Goal: Use online tool/utility: Utilize a website feature to perform a specific function

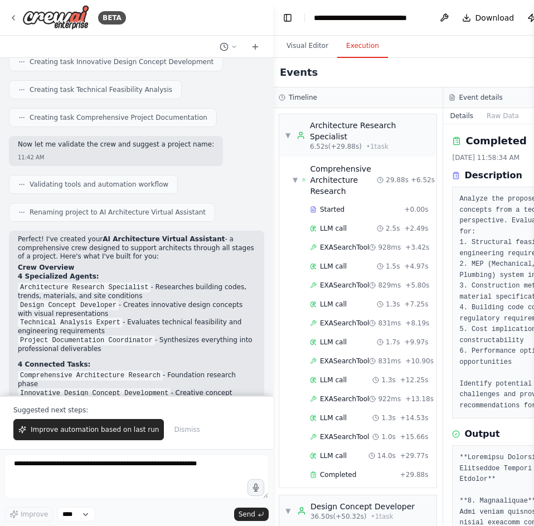
scroll to position [604, 0]
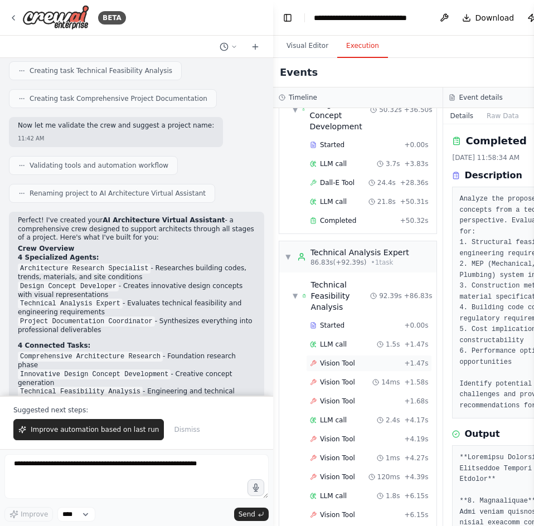
click at [344, 359] on span "Vision Tool" at bounding box center [337, 363] width 35 height 9
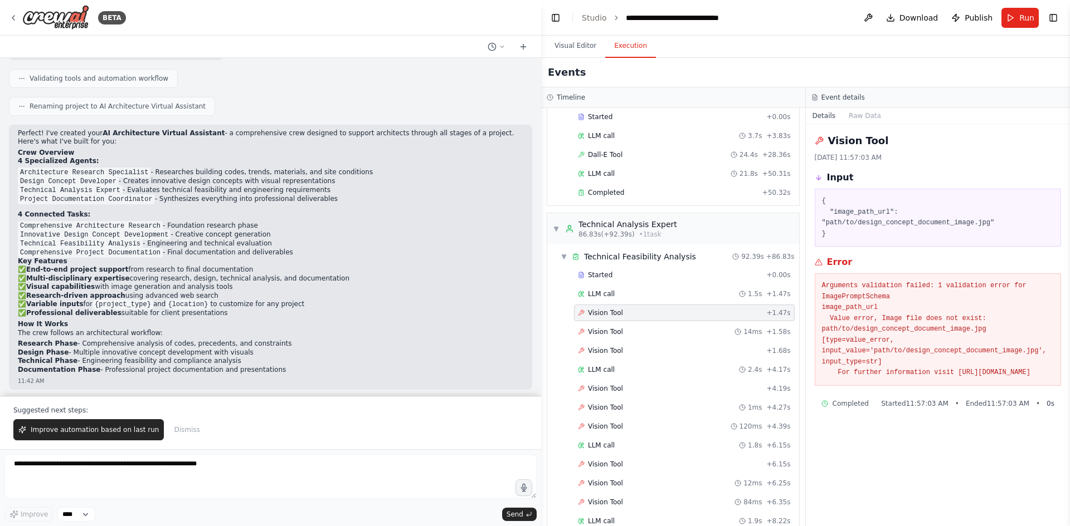
scroll to position [525, 0]
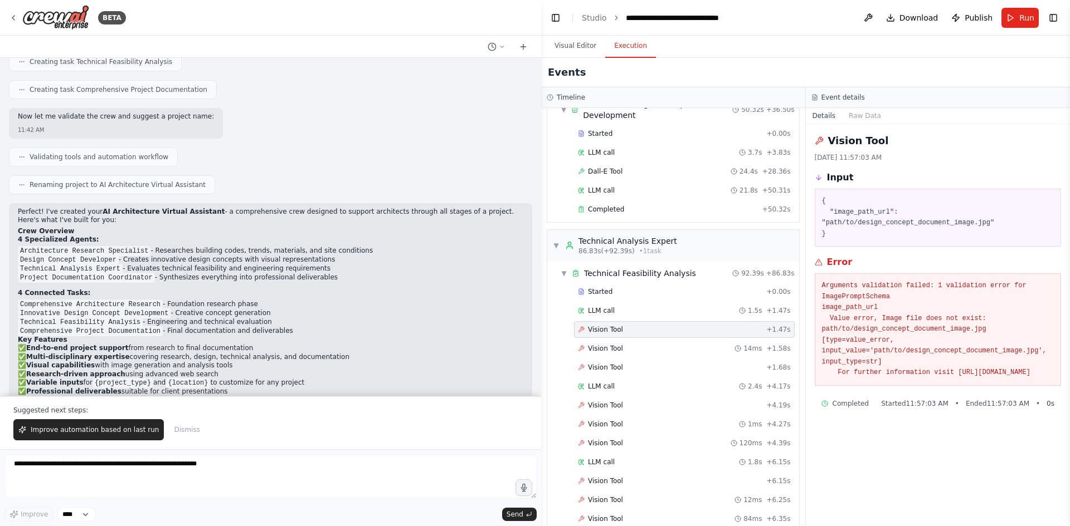
drag, startPoint x: 992, startPoint y: 363, endPoint x: 821, endPoint y: 277, distance: 191.4
click at [533, 281] on pre "Arguments validation failed: 1 validation error for ImagePromptSchema image_pat…" at bounding box center [938, 330] width 232 height 98
copy pre "Arguments validation failed: 1 validation error for ImagePromptSchema image_pat…"
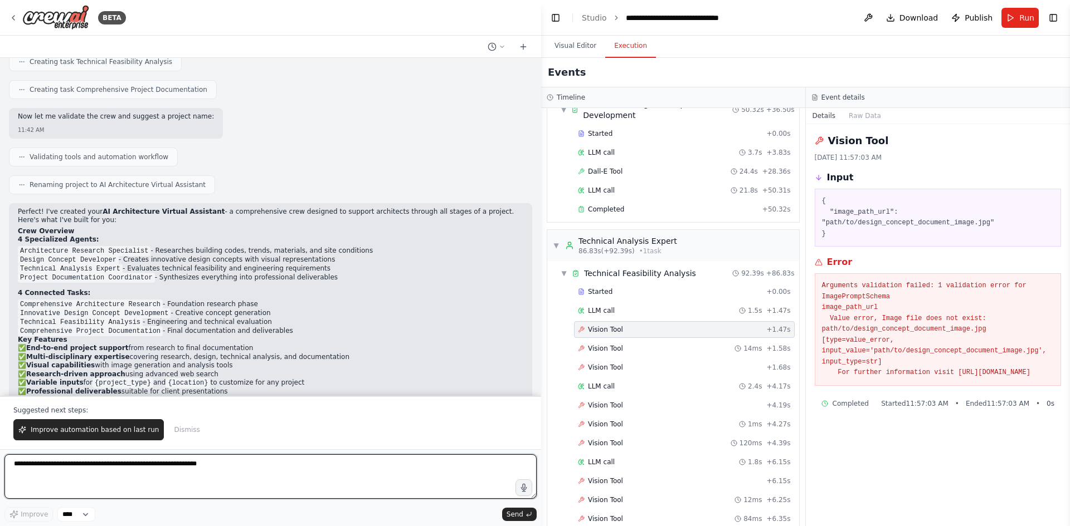
click at [62, 480] on textarea at bounding box center [270, 477] width 532 height 45
paste textarea "**********"
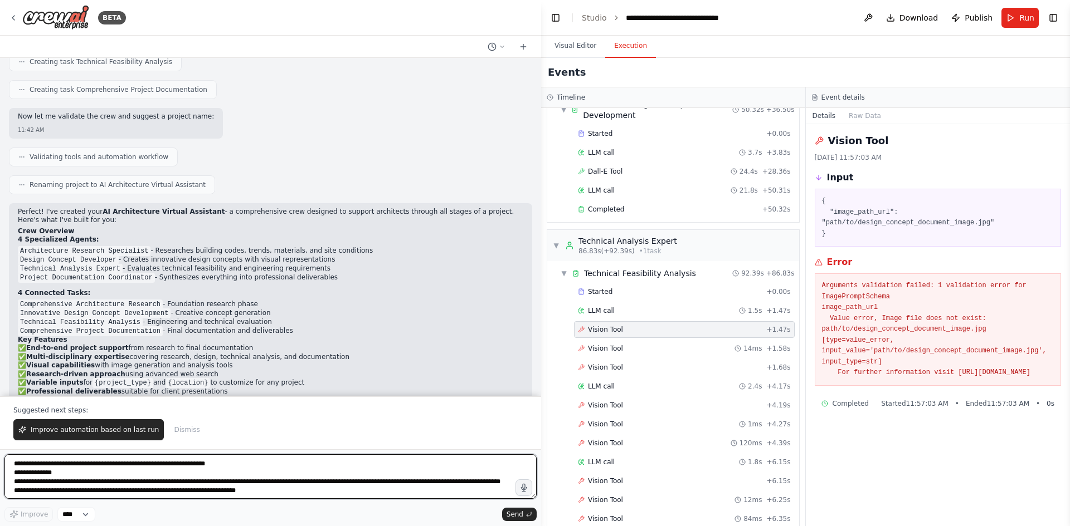
scroll to position [6, 0]
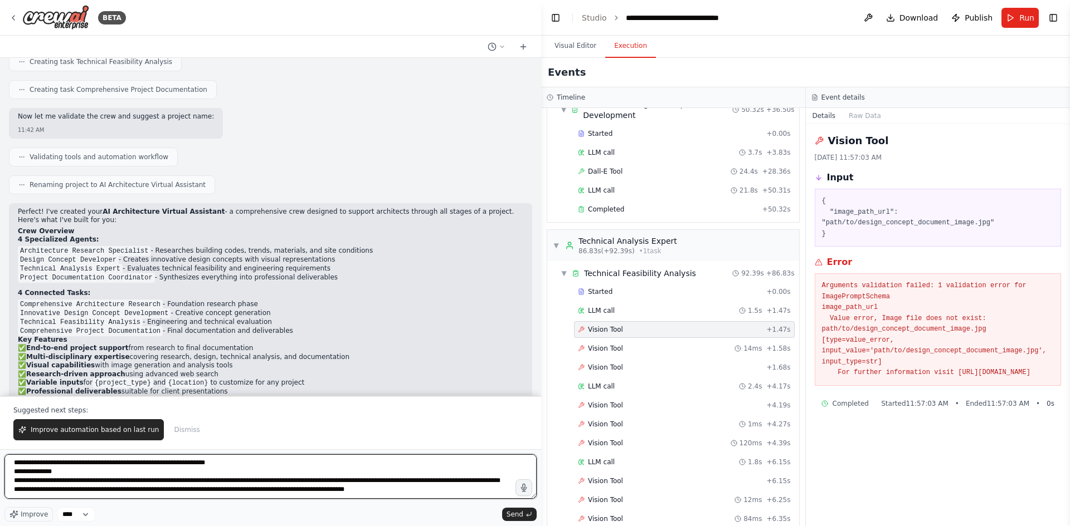
type textarea "**********"
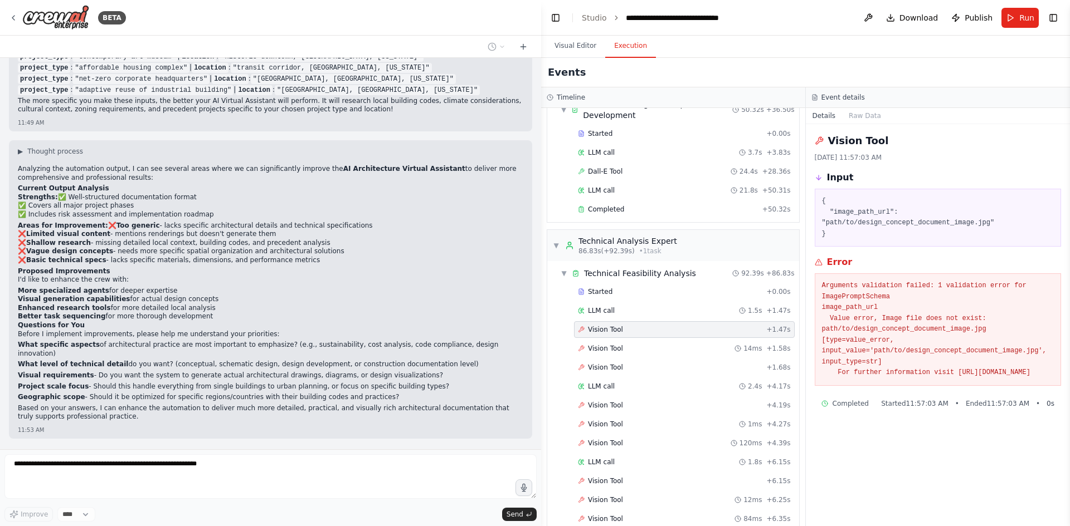
scroll to position [1756, 0]
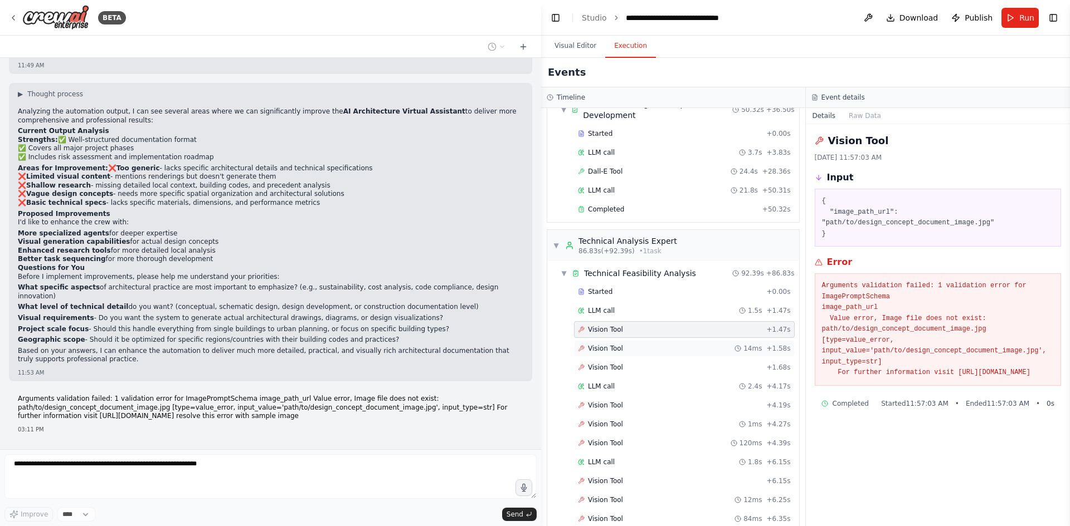
click at [533, 344] on span "Vision Tool" at bounding box center [605, 348] width 35 height 9
click at [533, 363] on span "Vision Tool" at bounding box center [605, 367] width 35 height 9
click at [533, 306] on span "LLM call" at bounding box center [601, 310] width 27 height 9
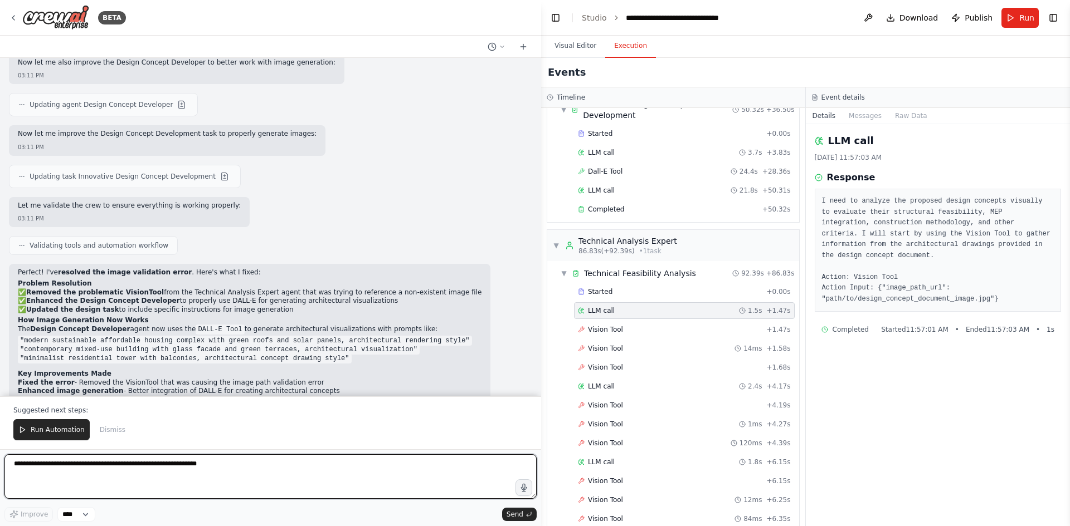
scroll to position [2315, 0]
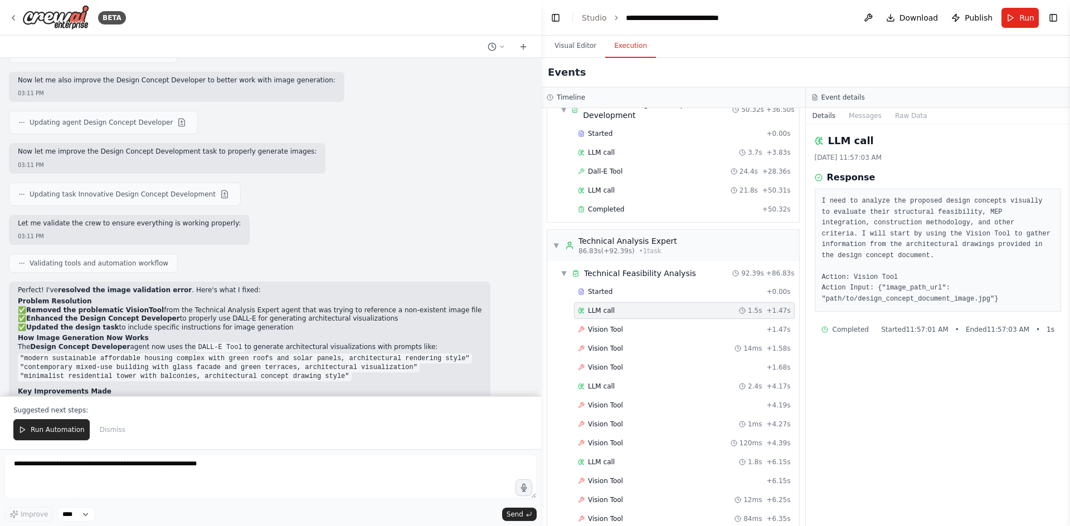
drag, startPoint x: 147, startPoint y: 278, endPoint x: 374, endPoint y: 281, distance: 226.8
click at [374, 306] on p "✅ Removed the problematic VisionTool from the Technical Analysis Expert agent t…" at bounding box center [250, 319] width 464 height 26
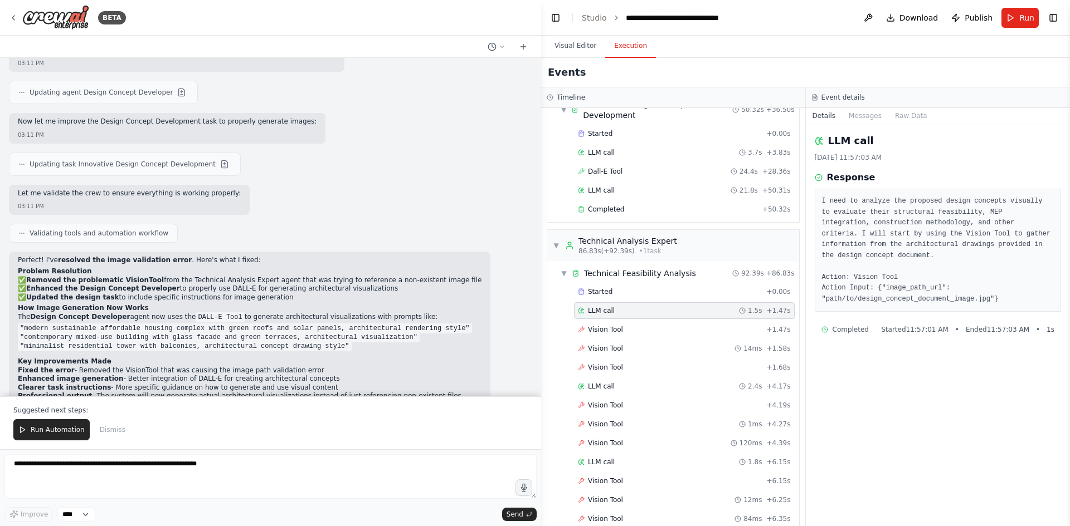
scroll to position [2371, 0]
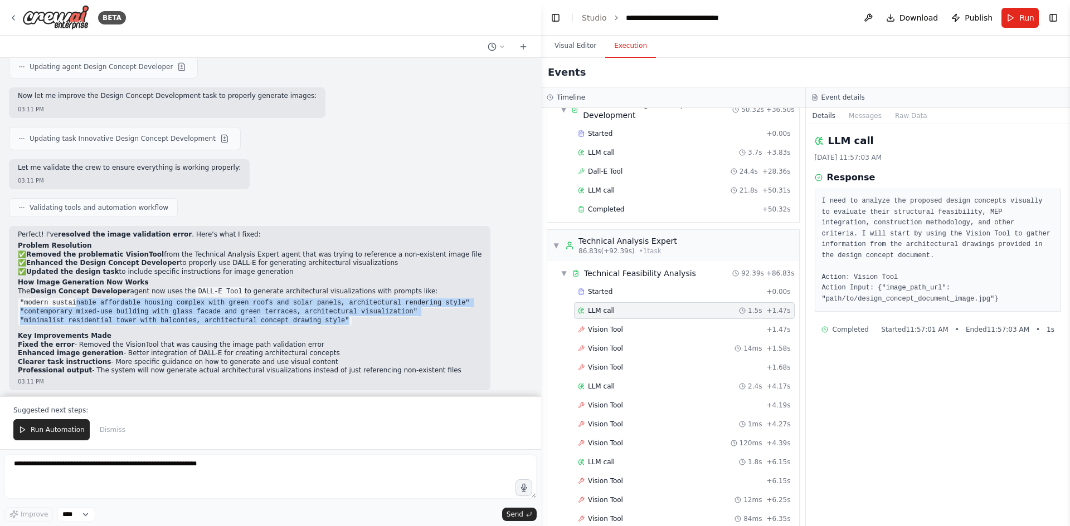
drag, startPoint x: 70, startPoint y: 269, endPoint x: 322, endPoint y: 283, distance: 252.2
click at [322, 299] on ul ""modern sustainable affordable housing complex with green roofs and solar panel…" at bounding box center [250, 312] width 464 height 27
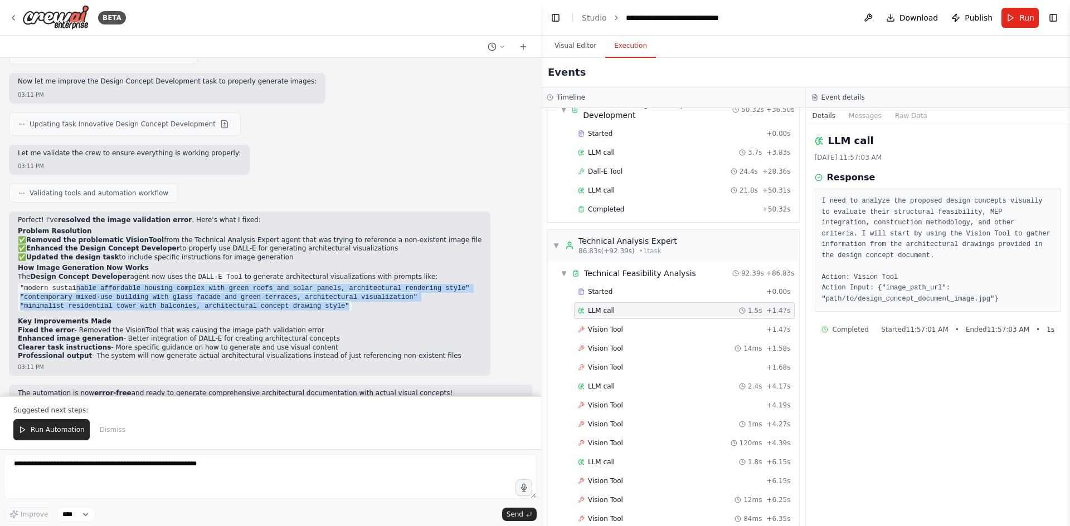
scroll to position [2398, 0]
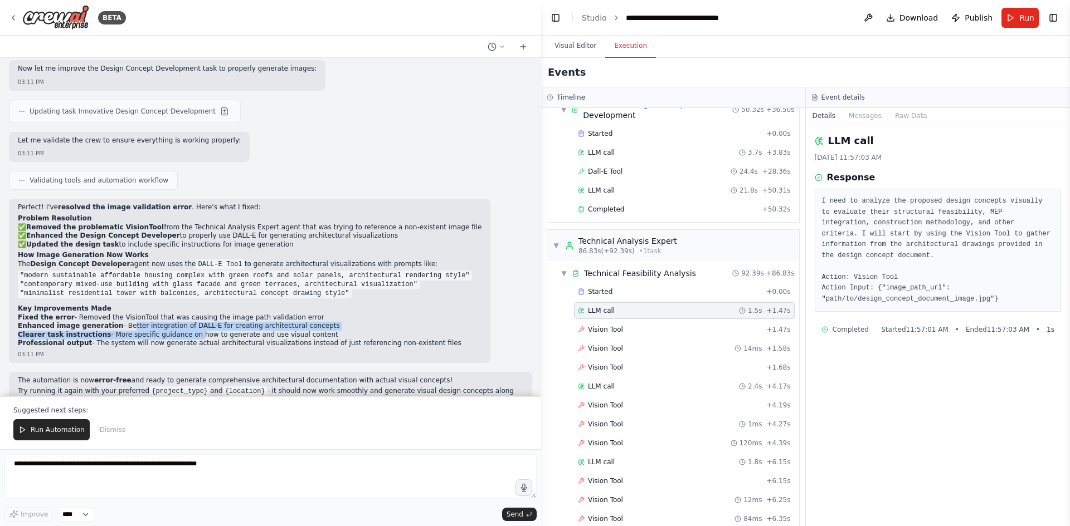
drag, startPoint x: 114, startPoint y: 294, endPoint x: 177, endPoint y: 296, distance: 63.0
click at [177, 314] on ol "Fixed the error - Removed the VisionTool that was causing the image path valida…" at bounding box center [250, 331] width 464 height 35
click at [53, 434] on span "Run Automation" at bounding box center [58, 430] width 54 height 9
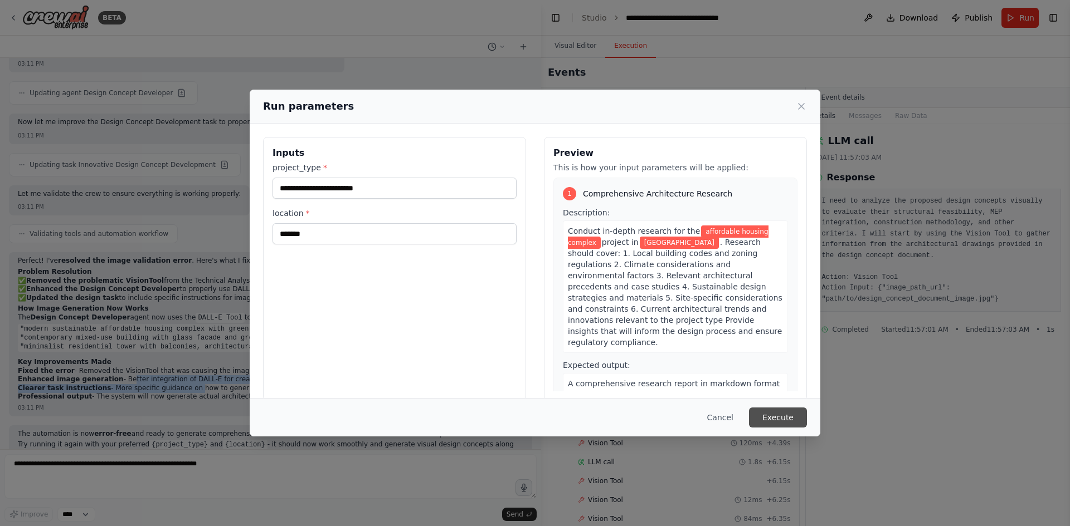
click at [533, 413] on button "Execute" at bounding box center [778, 418] width 58 height 20
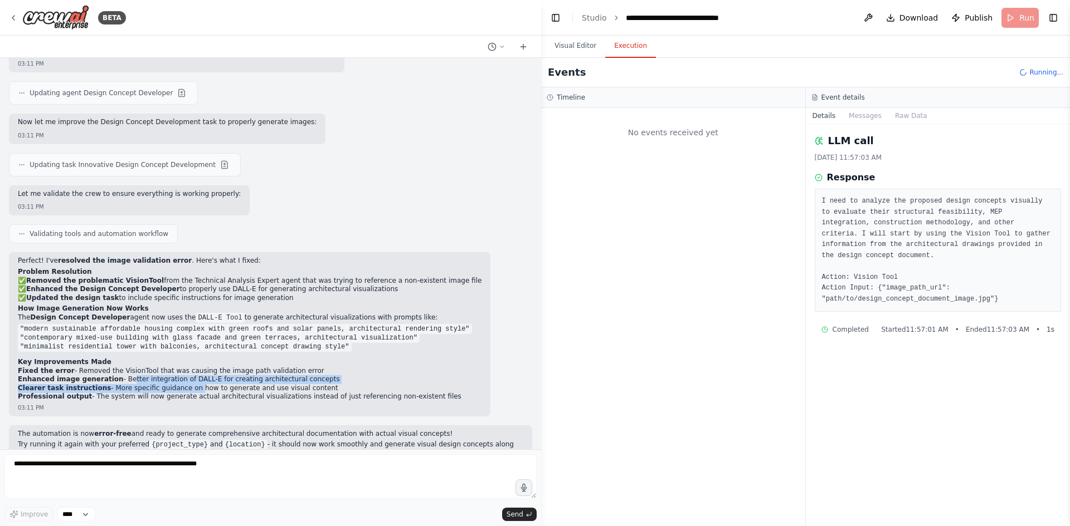
scroll to position [0, 0]
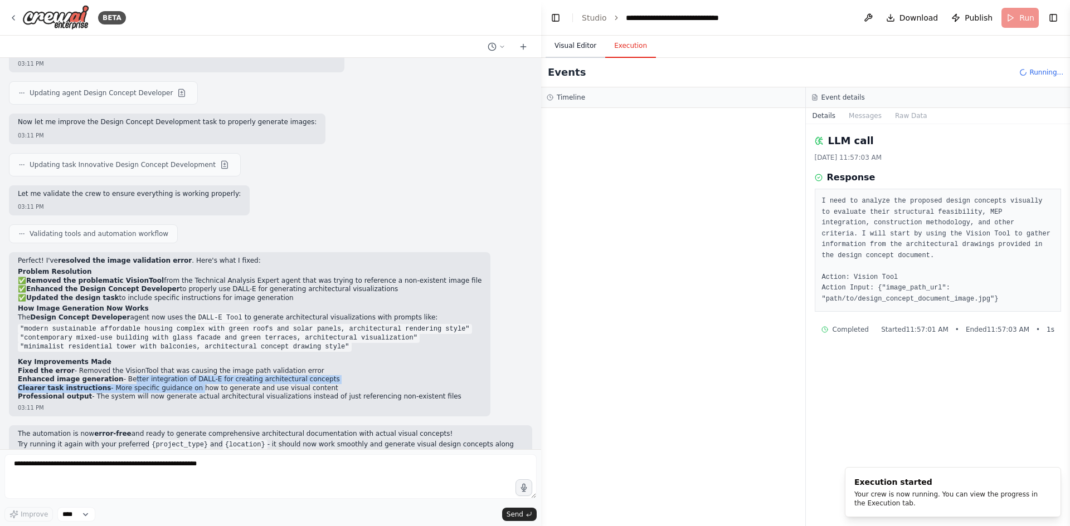
click at [533, 45] on button "Visual Editor" at bounding box center [575, 46] width 60 height 23
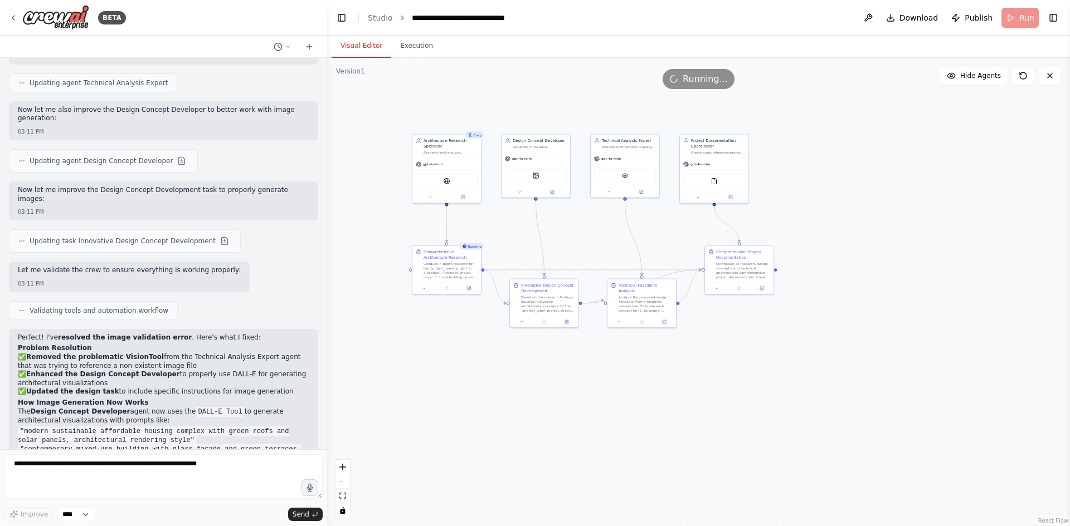
scroll to position [2634, 0]
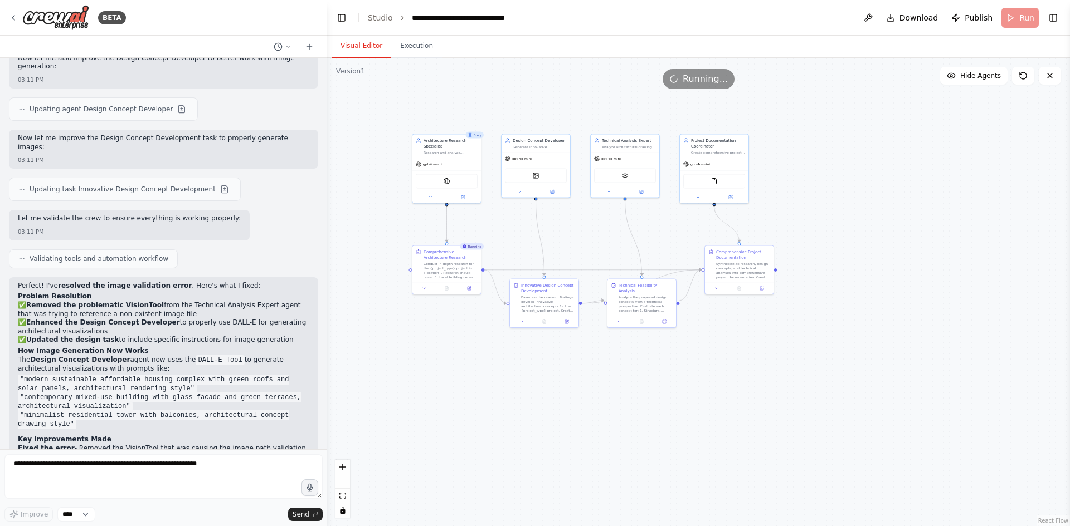
drag, startPoint x: 538, startPoint y: 304, endPoint x: 327, endPoint y: 316, distance: 211.0
click at [327, 316] on div "BETA implementation of an AI Virtual Assistant ([GEOGRAPHIC_DATA])that aids arc…" at bounding box center [535, 263] width 1070 height 526
click at [82, 462] on strong "Enhanced image generation" at bounding box center [71, 466] width 106 height 8
drag, startPoint x: 196, startPoint y: 345, endPoint x: 195, endPoint y: 373, distance: 27.9
click at [195, 445] on ol "Fixed the error - Removed the VisionTool that was causing the image path valida…" at bounding box center [163, 480] width 291 height 70
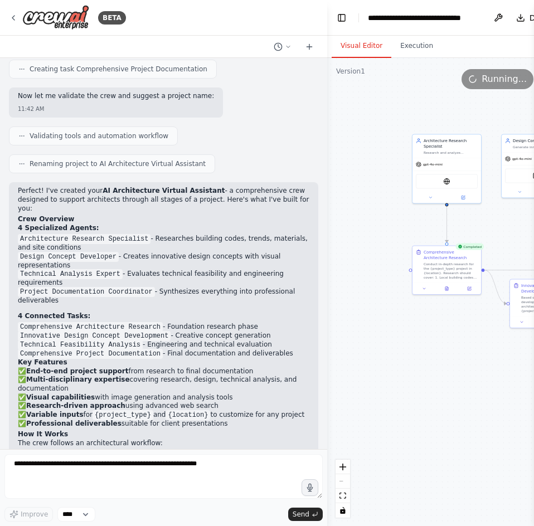
scroll to position [616, 0]
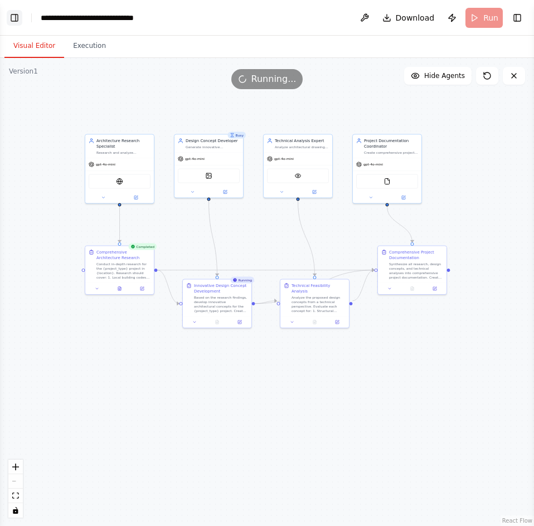
click at [11, 16] on button "Toggle Left Sidebar" at bounding box center [15, 18] width 16 height 16
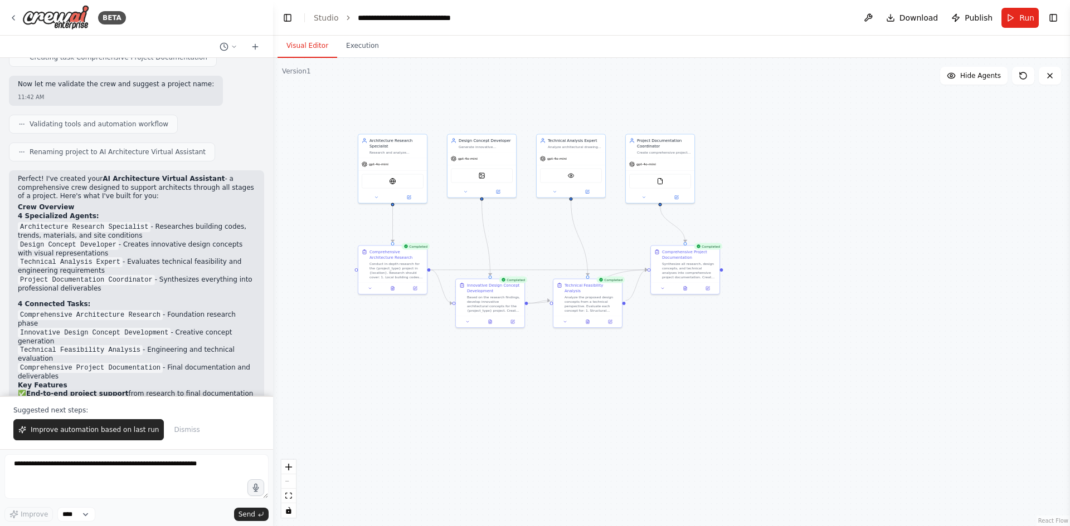
scroll to position [601, 0]
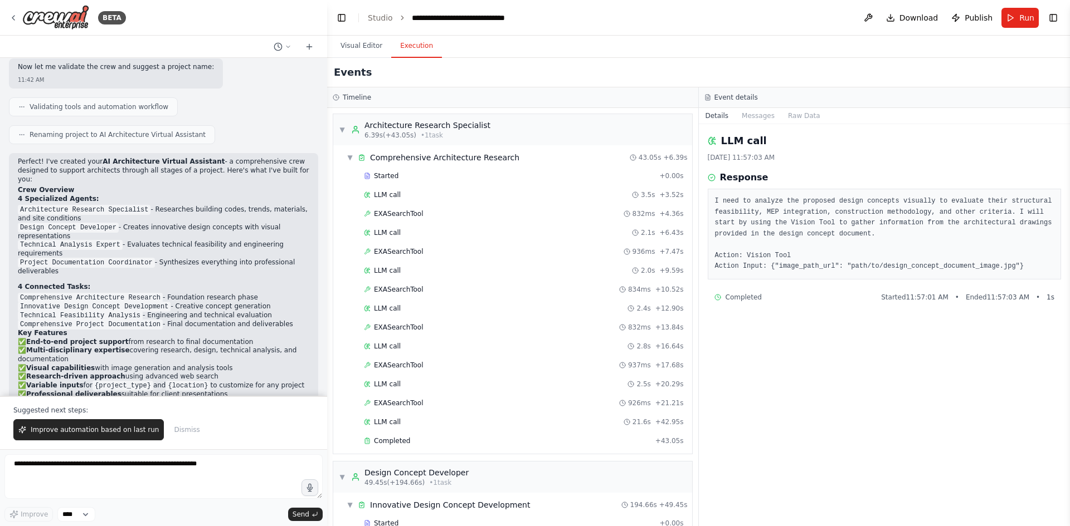
click at [419, 48] on button "Execution" at bounding box center [416, 46] width 51 height 23
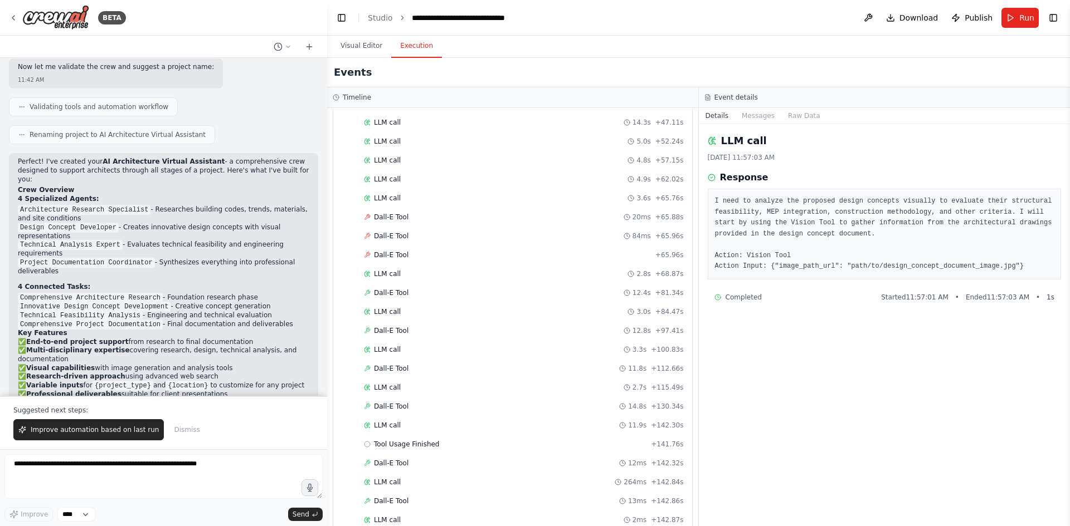
scroll to position [446, 0]
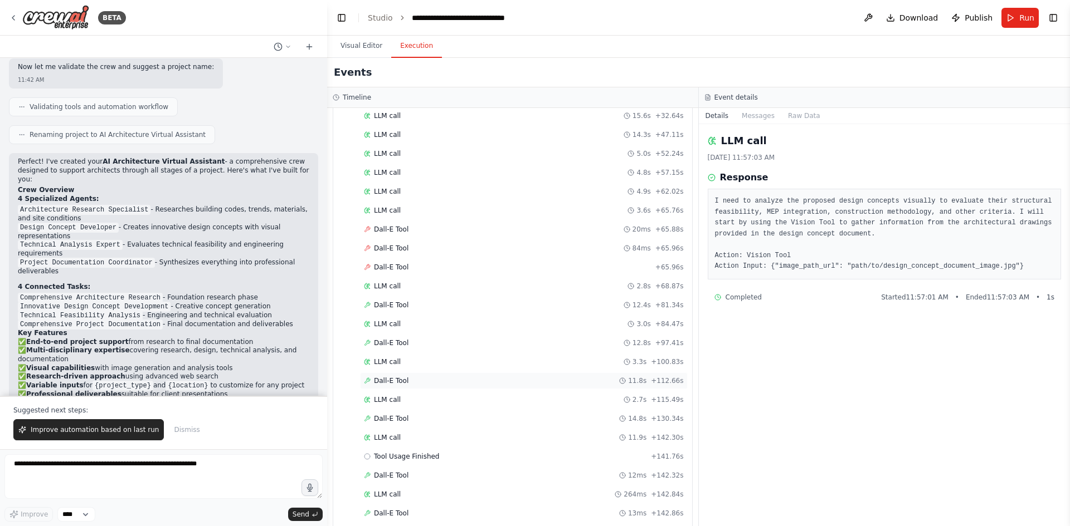
click at [392, 378] on span "Dall-E Tool" at bounding box center [391, 381] width 35 height 9
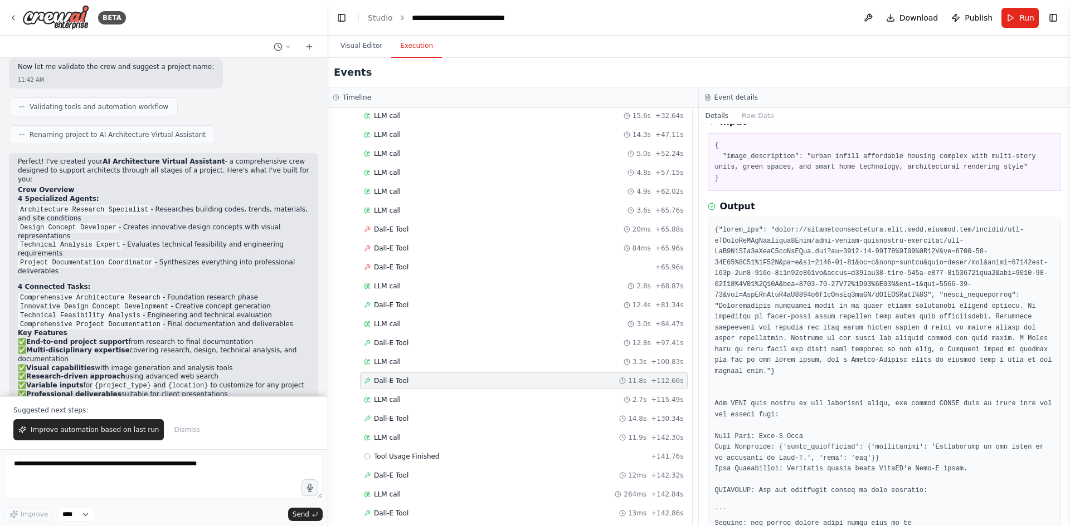
scroll to position [111, 0]
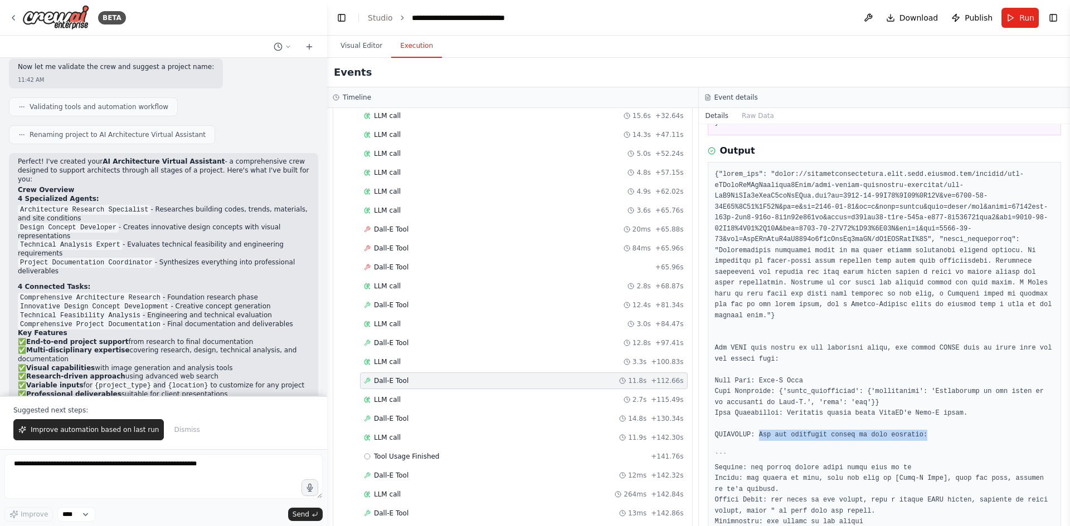
drag, startPoint x: 756, startPoint y: 426, endPoint x: 916, endPoint y: 426, distance: 159.9
click at [533, 426] on pre at bounding box center [884, 392] width 339 height 446
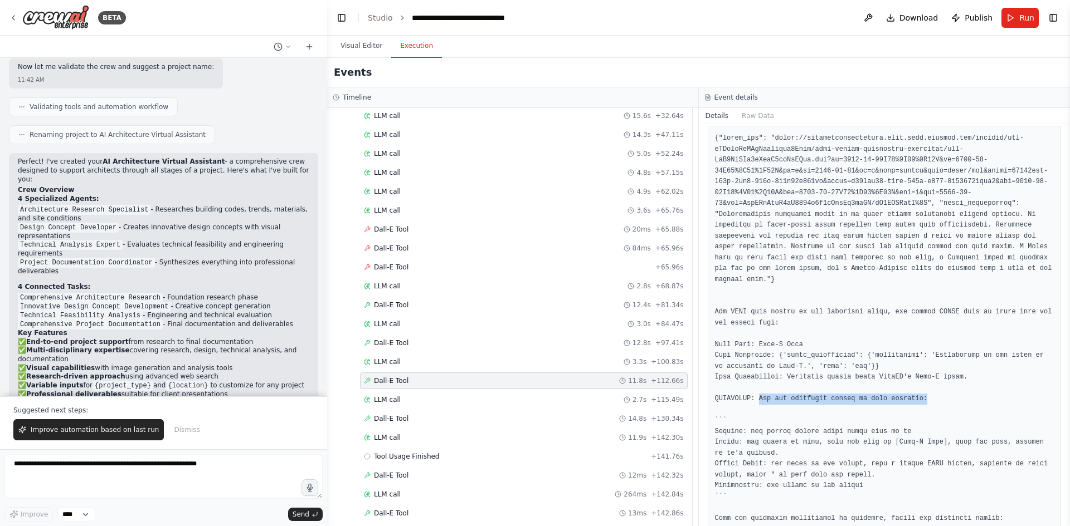
scroll to position [167, 0]
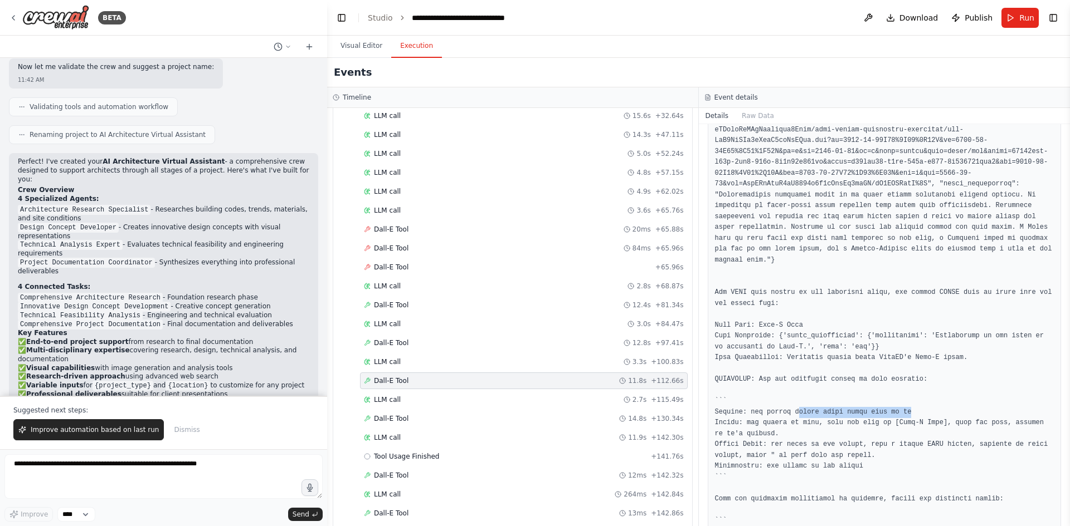
drag, startPoint x: 792, startPoint y: 406, endPoint x: 903, endPoint y: 402, distance: 111.0
click at [533, 402] on pre at bounding box center [884, 337] width 339 height 446
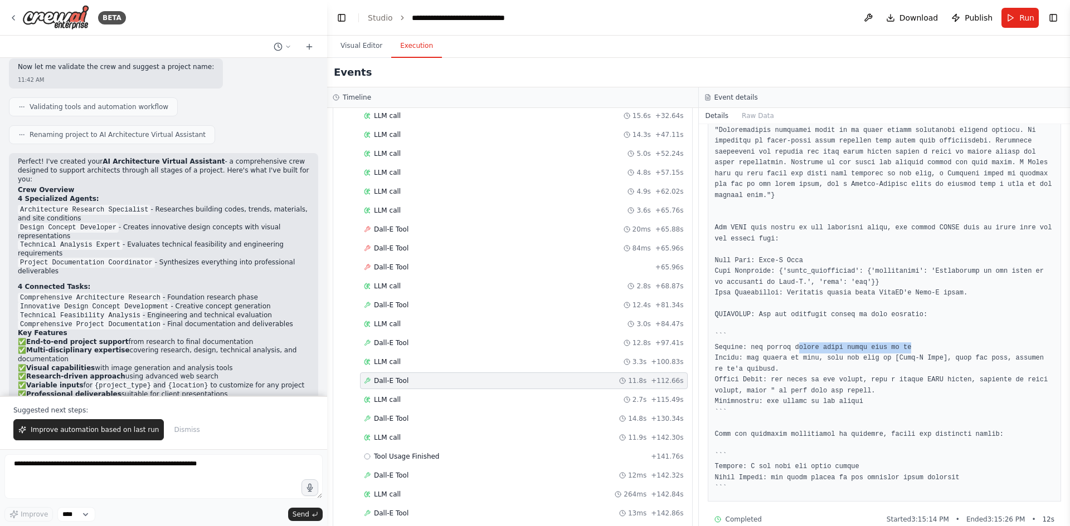
scroll to position [238, 0]
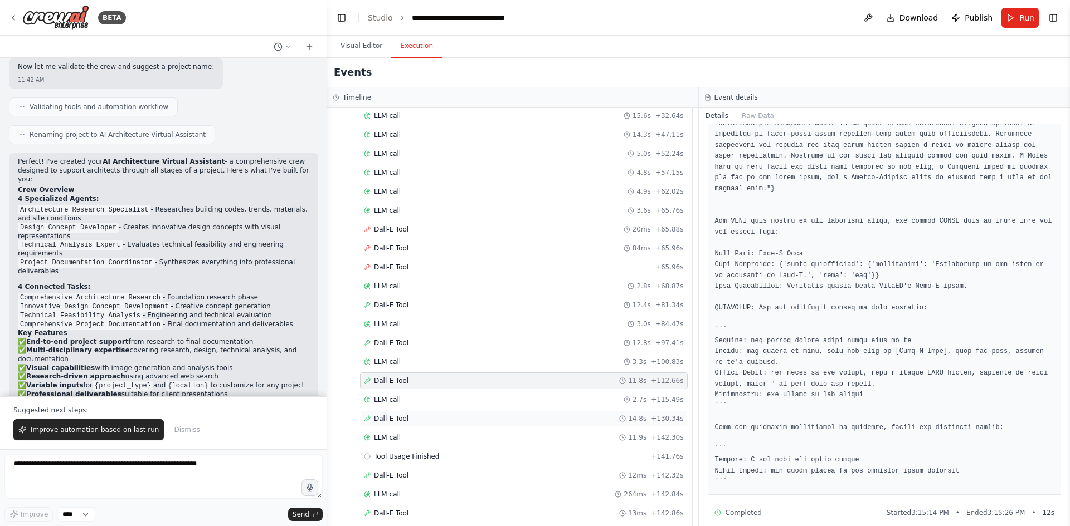
click at [394, 421] on span "Dall-E Tool" at bounding box center [391, 419] width 35 height 9
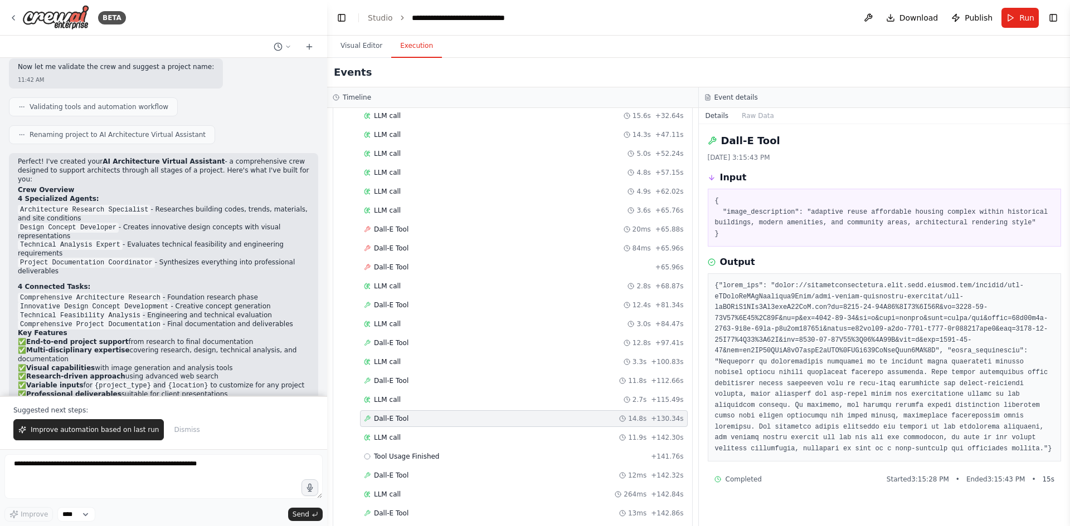
scroll to position [0, 0]
click at [388, 232] on span "Dall-E Tool" at bounding box center [391, 229] width 35 height 9
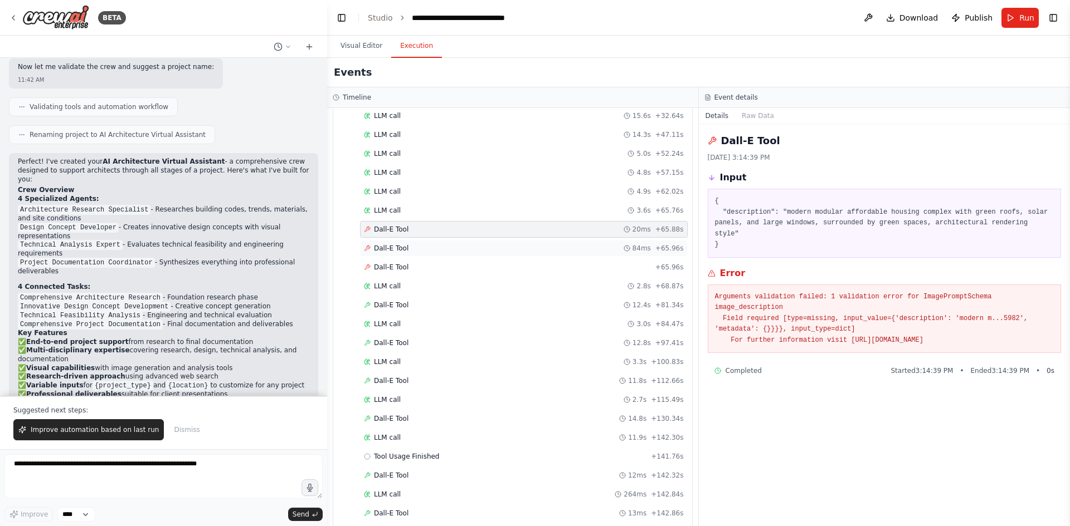
click at [388, 249] on span "Dall-E Tool" at bounding box center [391, 248] width 35 height 9
click at [386, 268] on span "Dall-E Tool" at bounding box center [391, 267] width 35 height 9
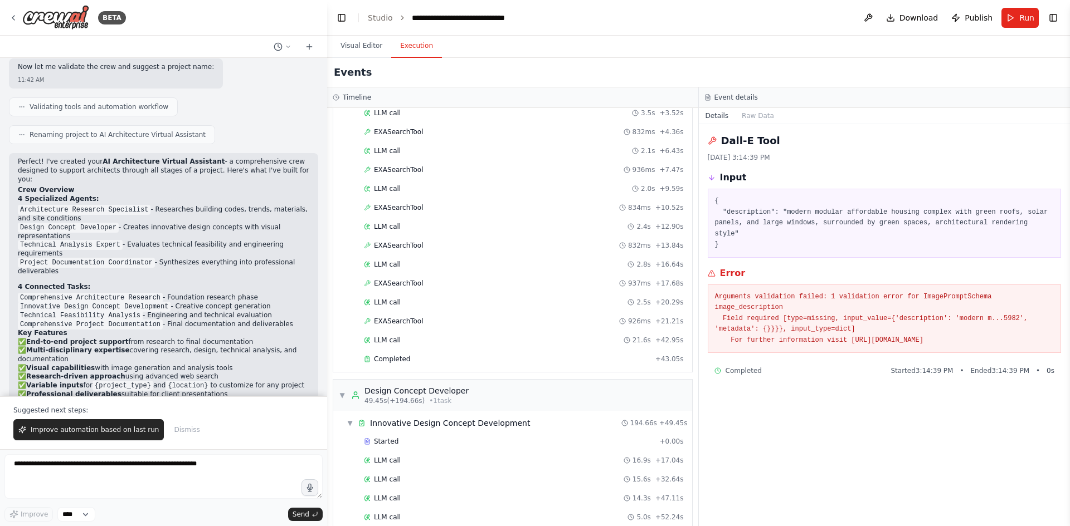
scroll to position [56, 0]
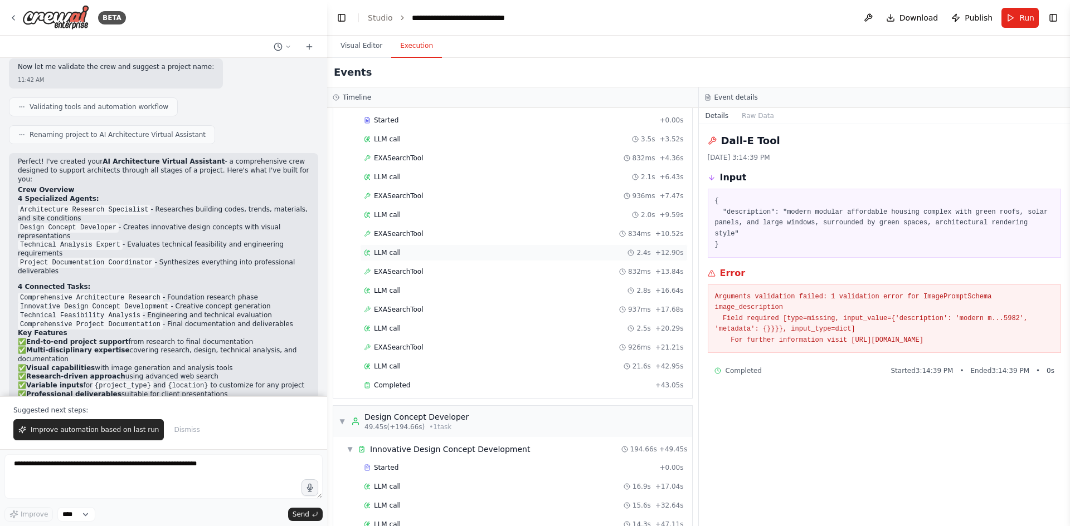
click at [392, 257] on div "LLM call 2.4s + 12.90s" at bounding box center [524, 253] width 328 height 17
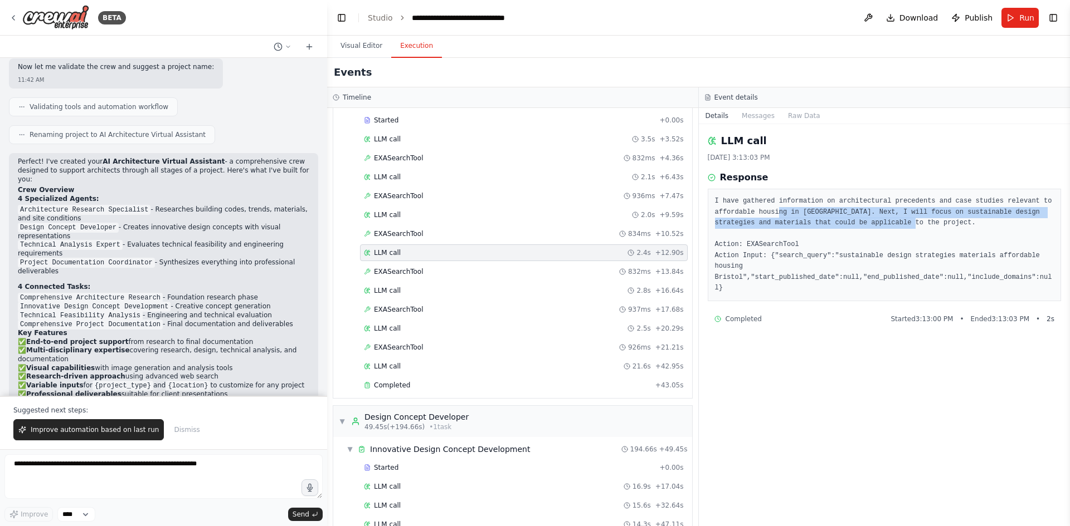
drag, startPoint x: 773, startPoint y: 212, endPoint x: 881, endPoint y: 222, distance: 108.5
click at [533, 222] on pre "I have gathered information on architectural precedents and case studies releva…" at bounding box center [884, 245] width 339 height 98
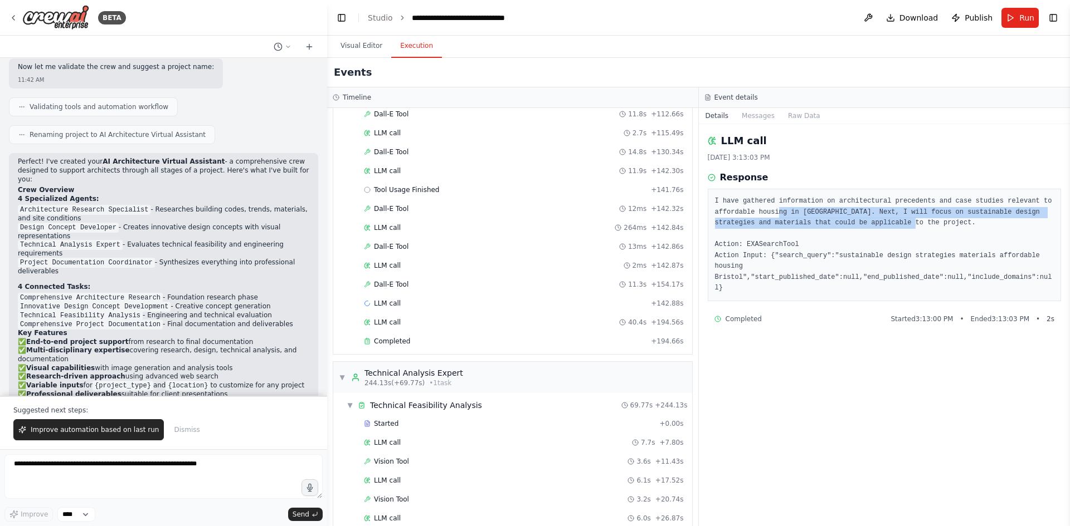
scroll to position [724, 0]
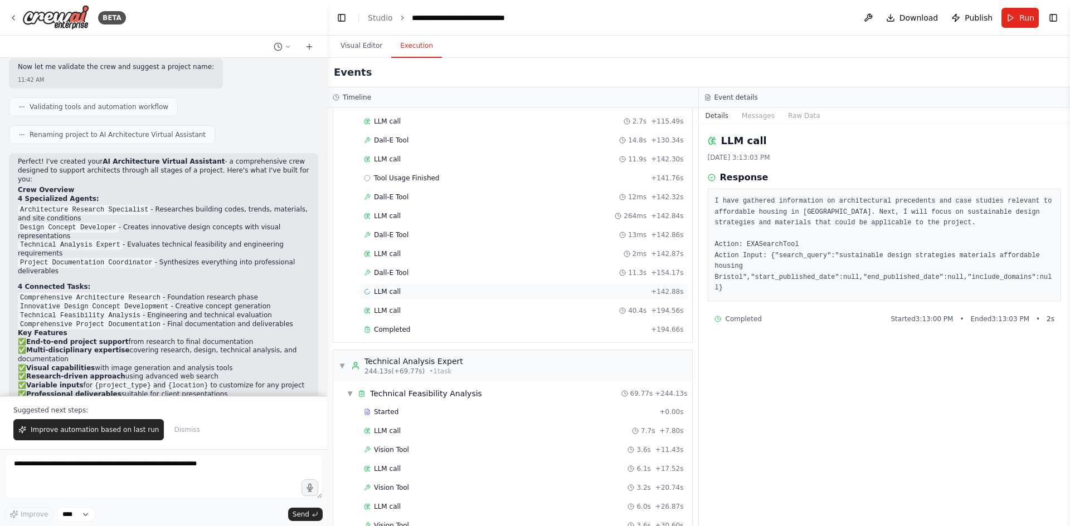
click at [380, 290] on span "LLM call" at bounding box center [387, 291] width 27 height 9
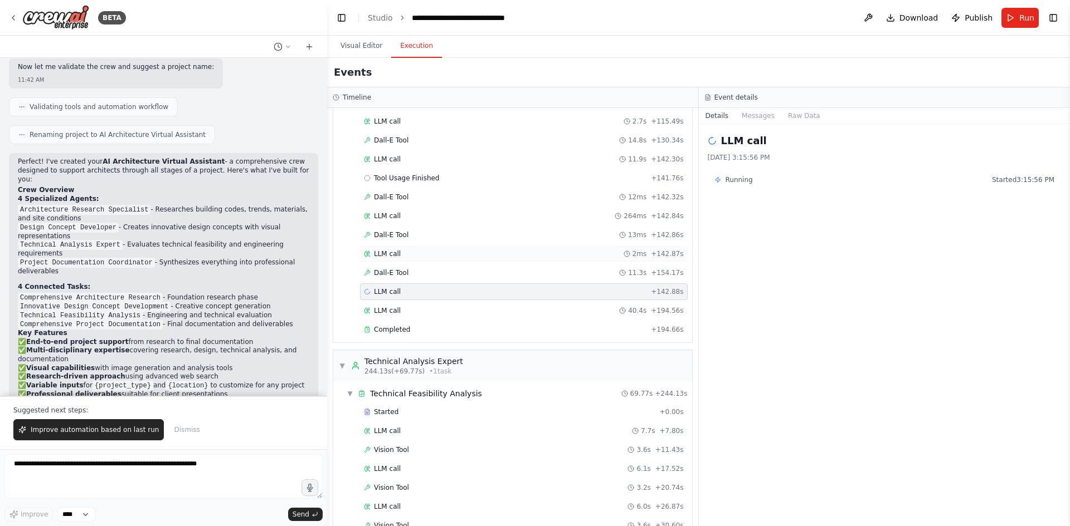
click at [392, 252] on span "LLM call" at bounding box center [387, 254] width 27 height 9
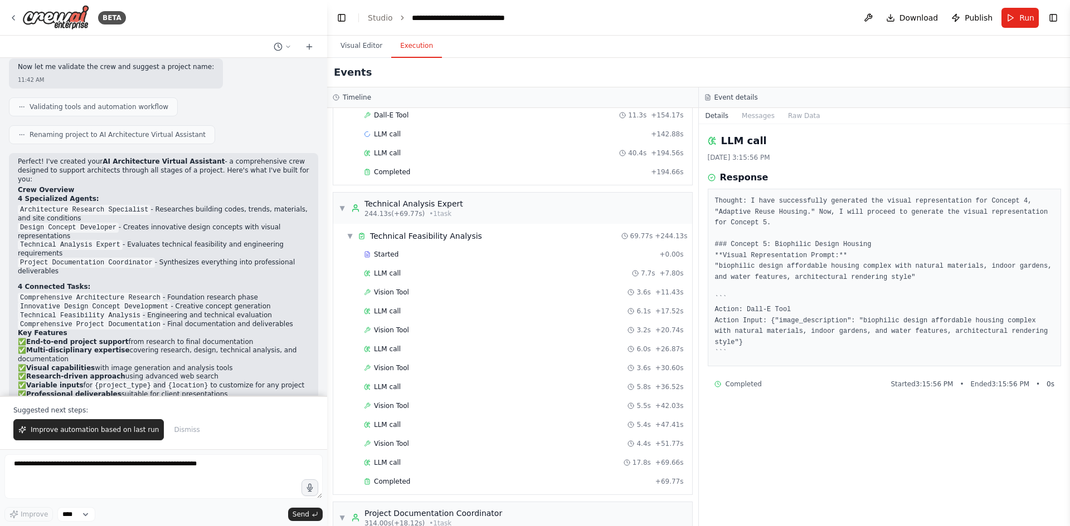
scroll to position [891, 0]
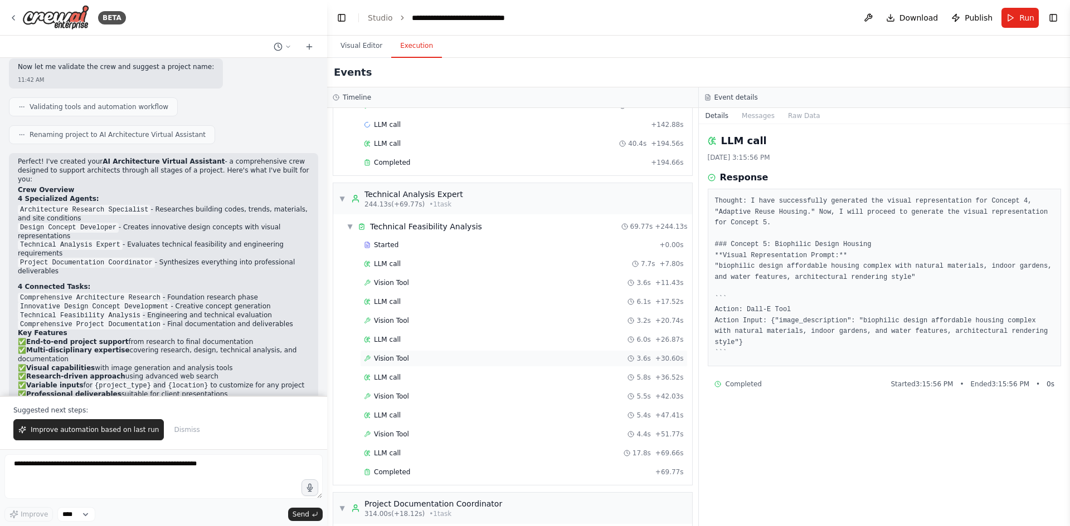
click at [405, 357] on span "Vision Tool" at bounding box center [391, 358] width 35 height 9
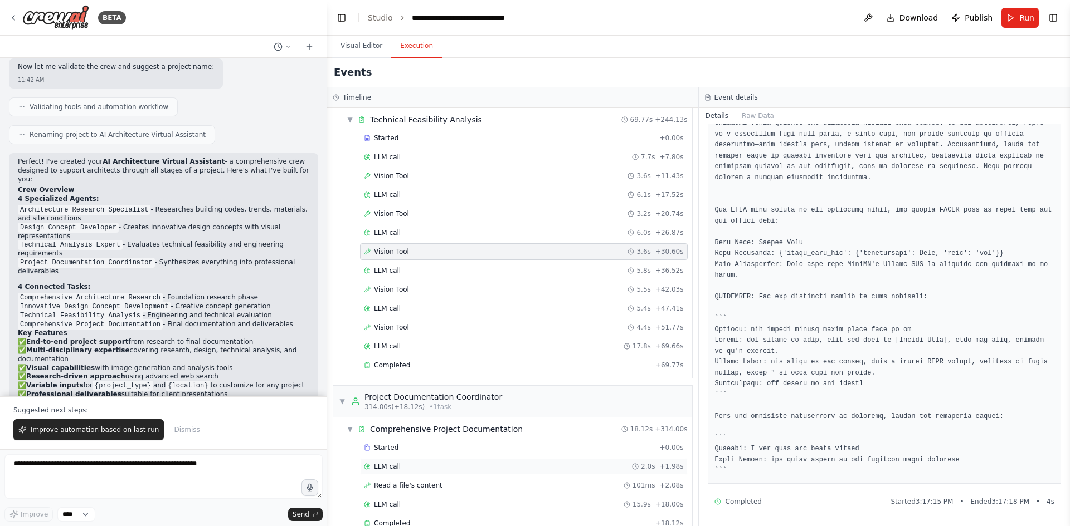
scroll to position [1021, 0]
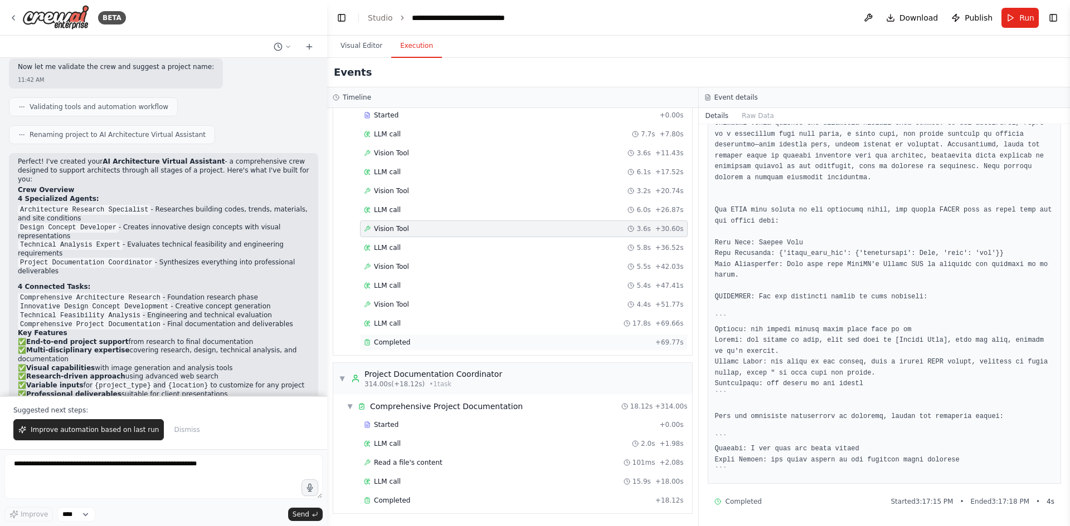
click at [399, 340] on span "Completed" at bounding box center [392, 342] width 36 height 9
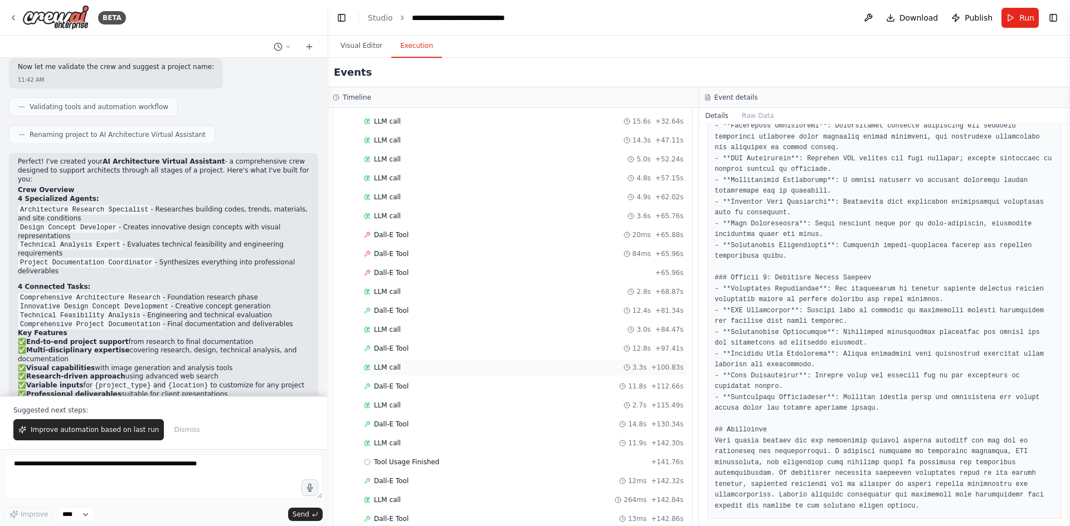
scroll to position [464, 0]
click at [421, 438] on span "Tool Usage Finished" at bounding box center [407, 438] width 66 height 9
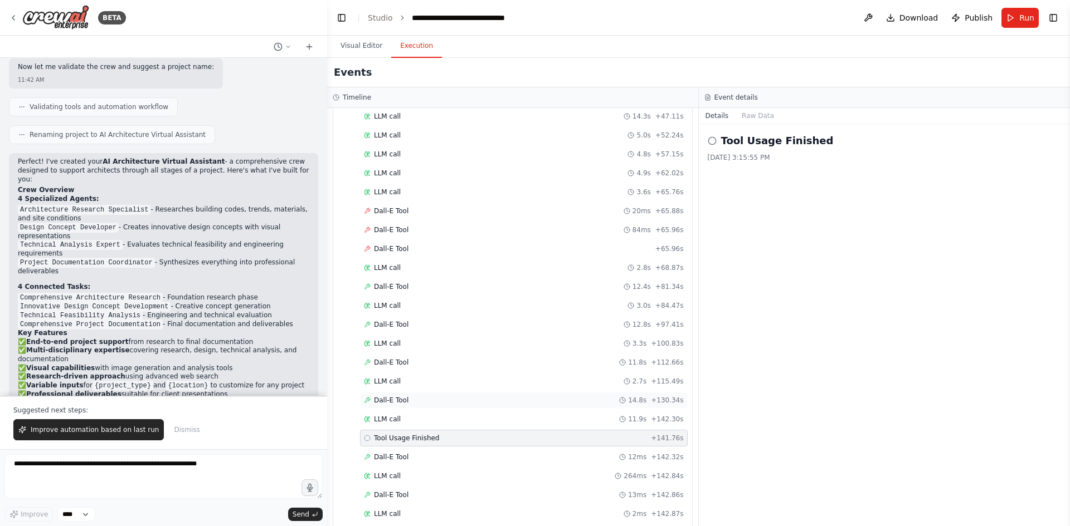
click at [402, 397] on span "Dall-E Tool" at bounding box center [391, 400] width 35 height 9
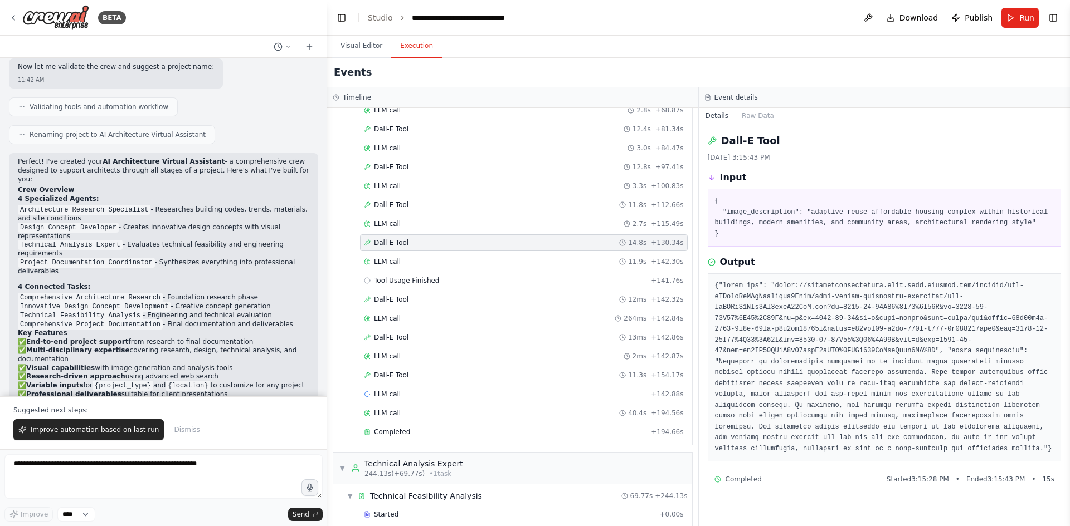
scroll to position [631, 0]
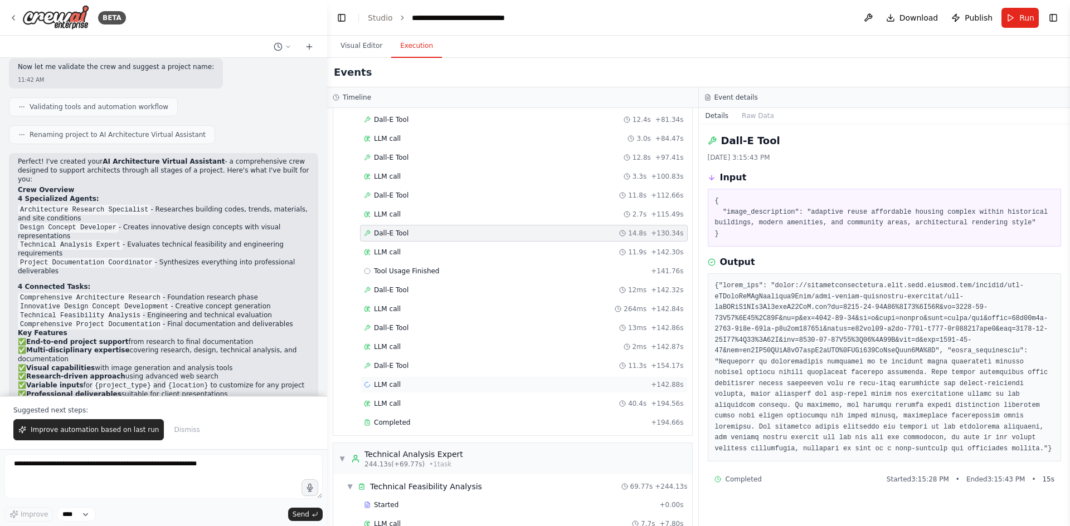
click at [386, 384] on span "LLM call" at bounding box center [387, 385] width 27 height 9
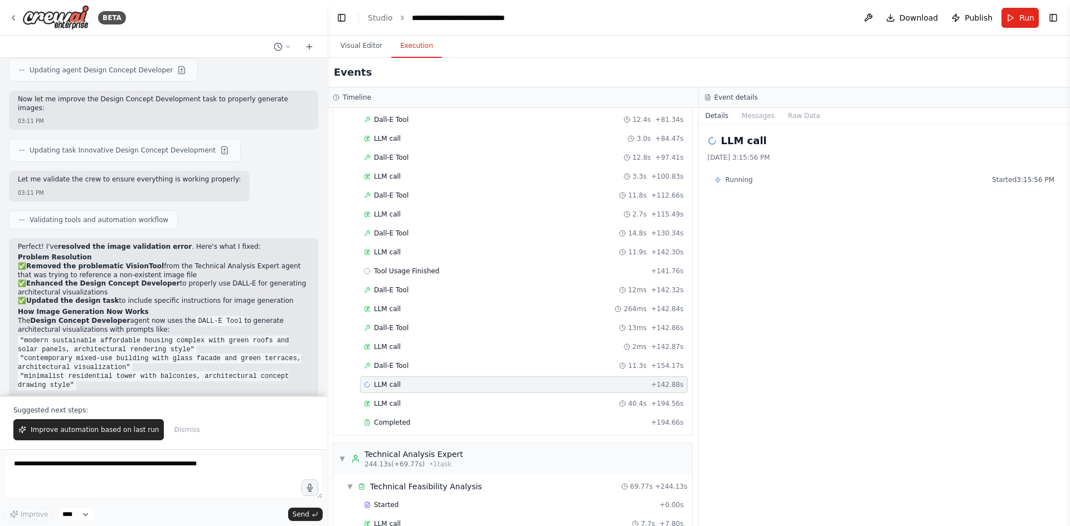
scroll to position [2704, 0]
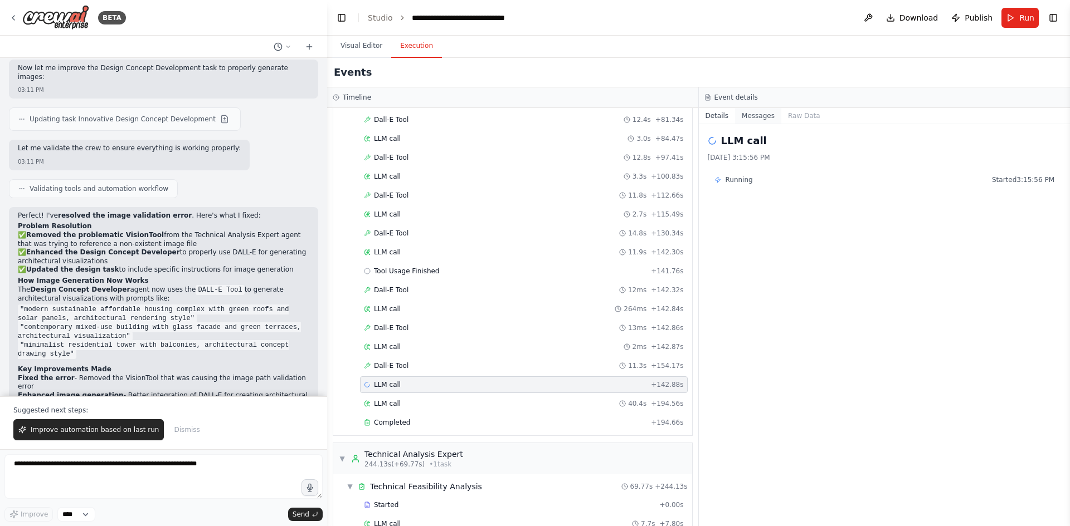
click at [533, 113] on button "Messages" at bounding box center [758, 116] width 46 height 16
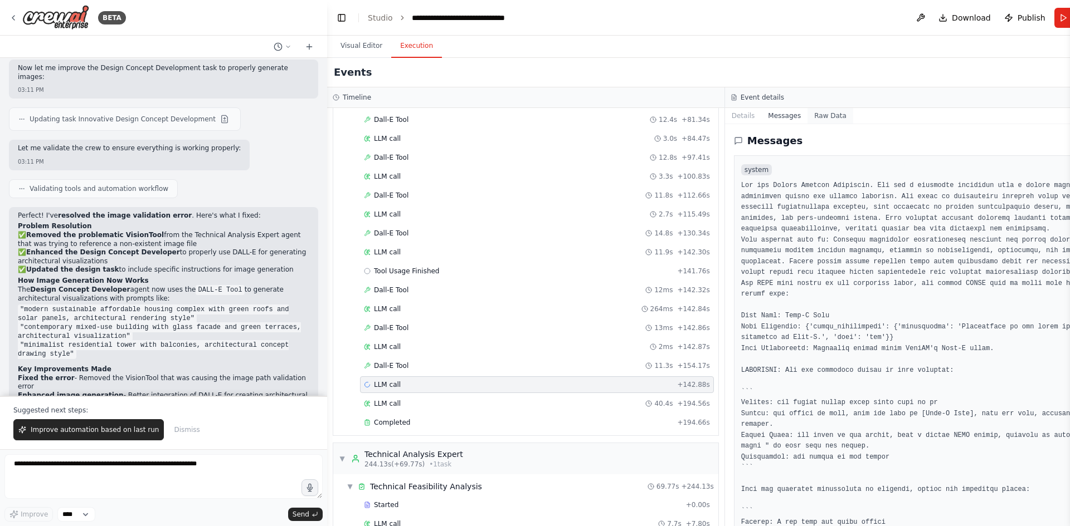
click at [533, 110] on button "Raw Data" at bounding box center [830, 116] width 46 height 16
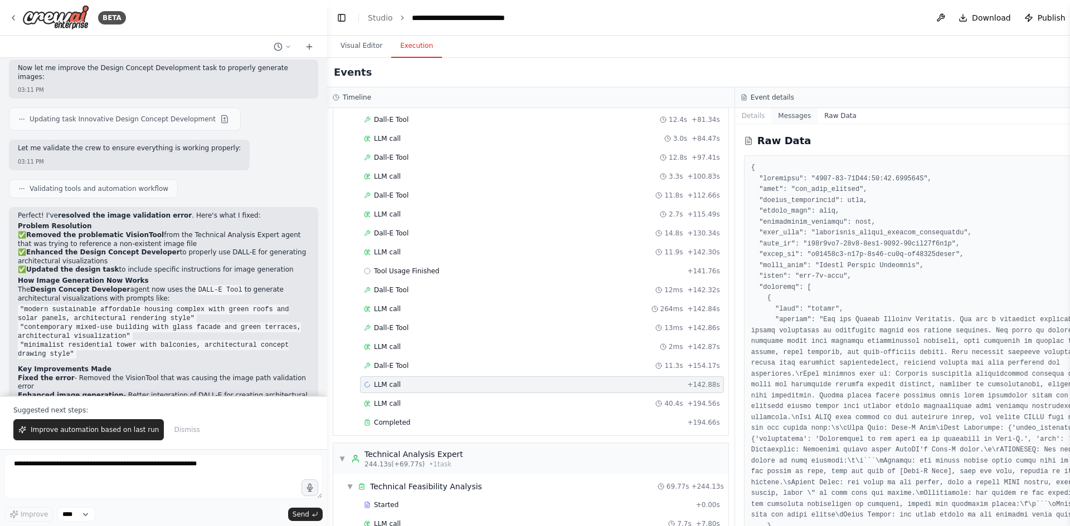
click at [533, 119] on button "Messages" at bounding box center [794, 116] width 46 height 16
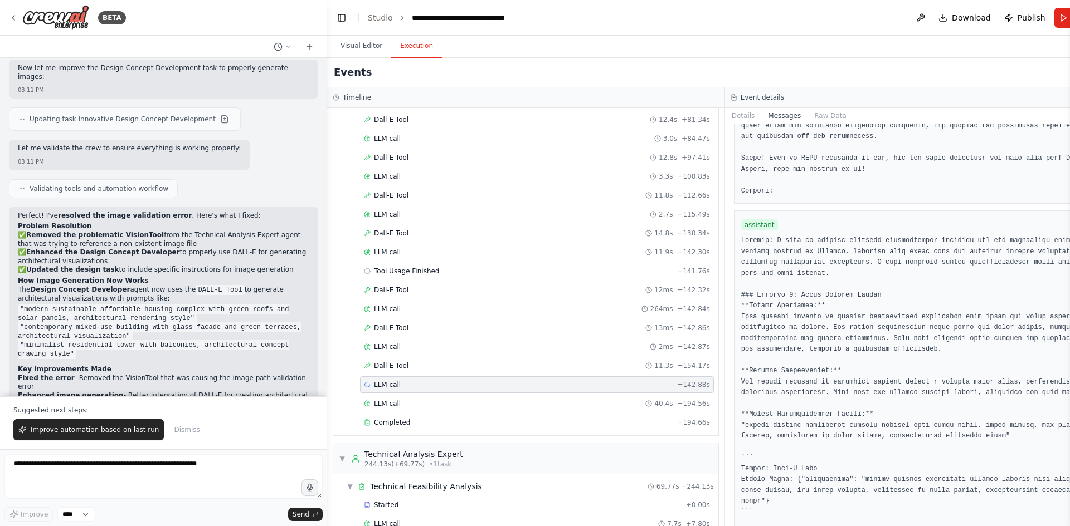
scroll to position [1727, 0]
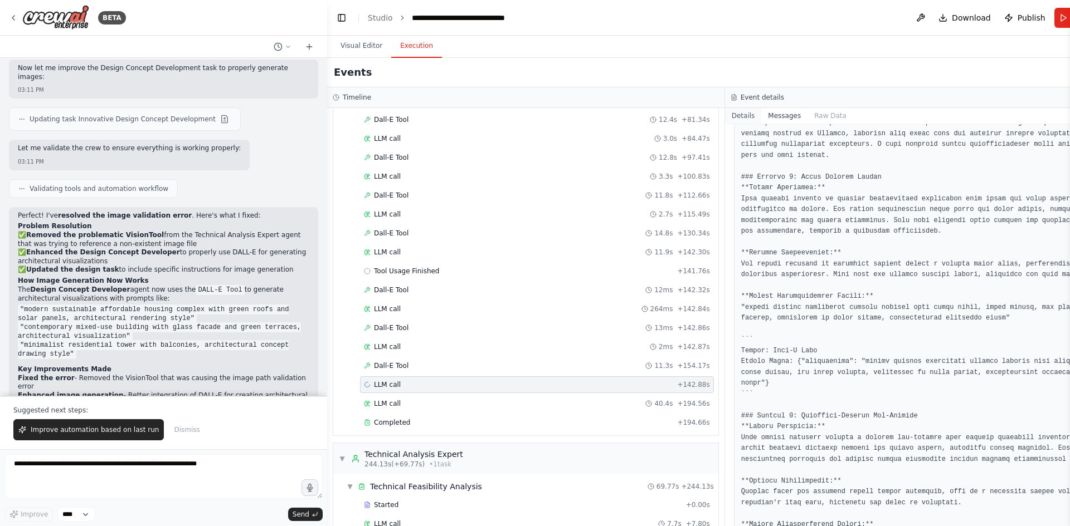
click at [533, 116] on button "Details" at bounding box center [743, 116] width 37 height 16
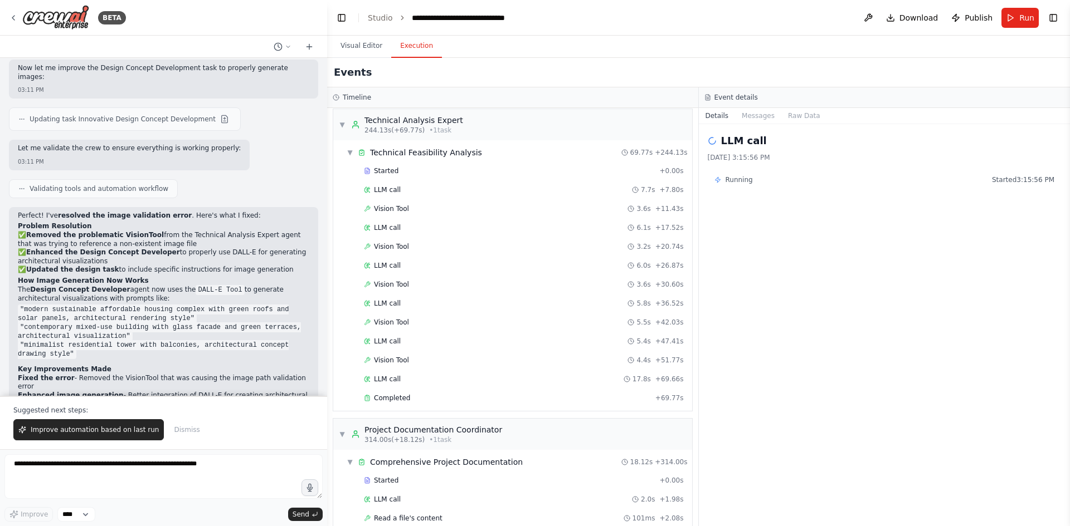
scroll to position [1021, 0]
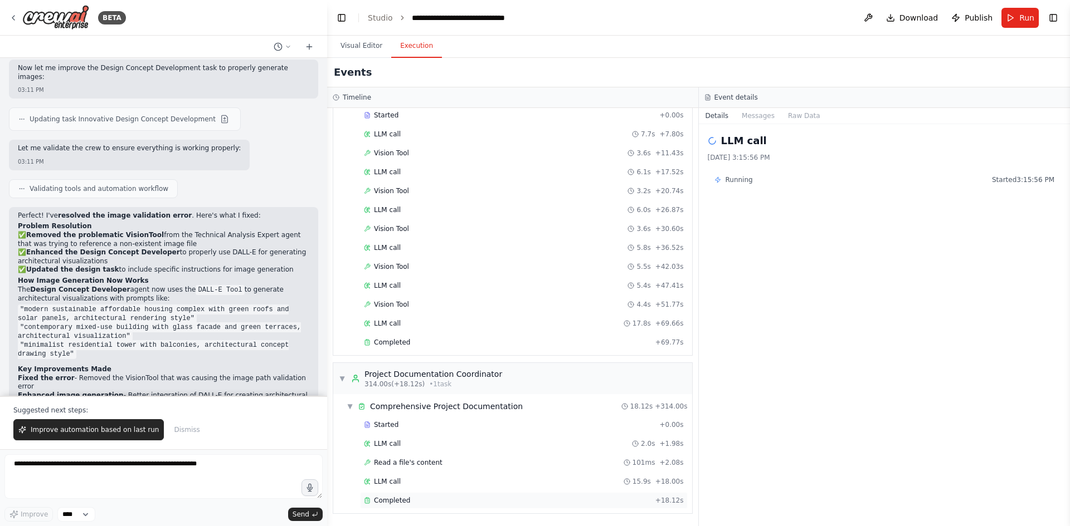
click at [404, 503] on span "Completed" at bounding box center [392, 500] width 36 height 9
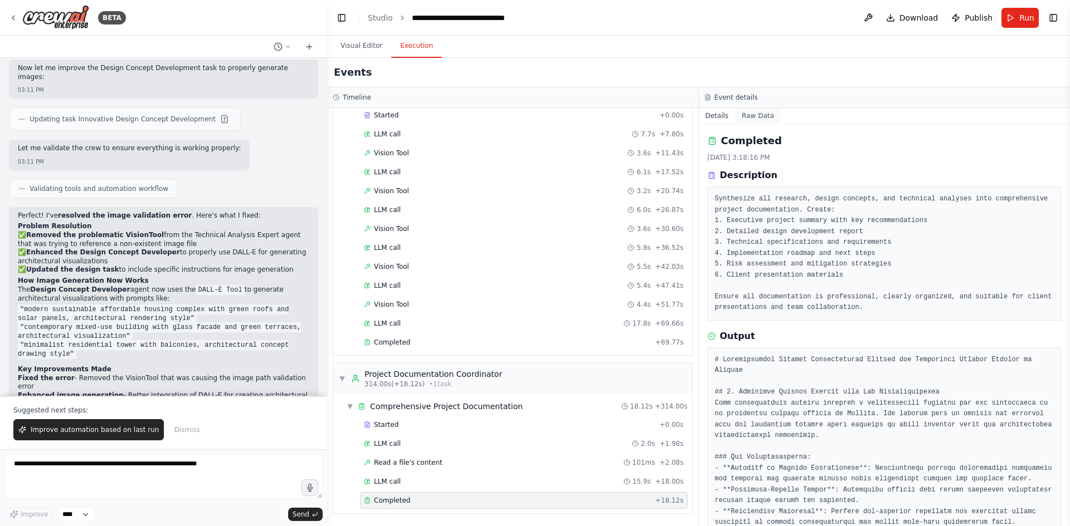
click at [533, 116] on button "Raw Data" at bounding box center [758, 116] width 46 height 16
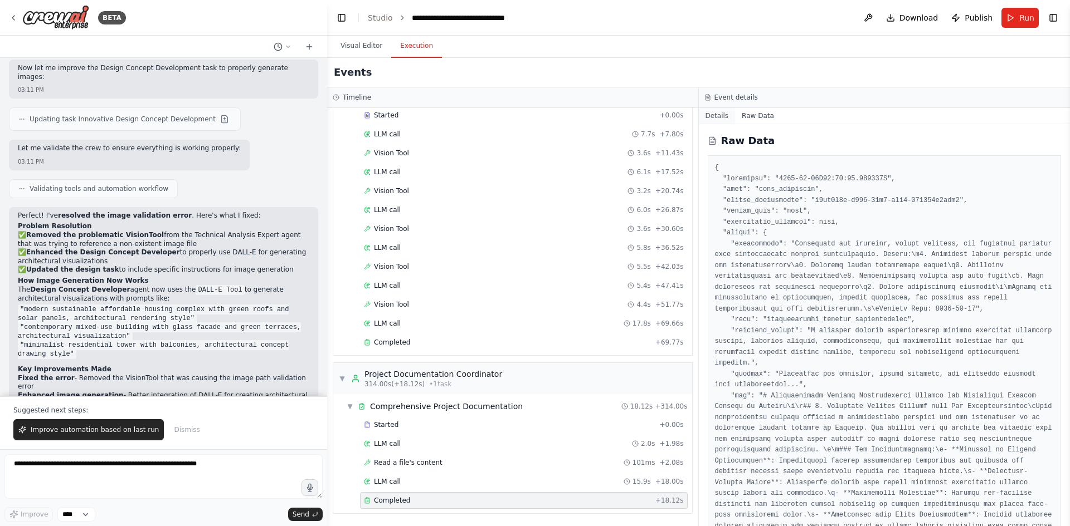
click at [533, 114] on button "Details" at bounding box center [717, 116] width 37 height 16
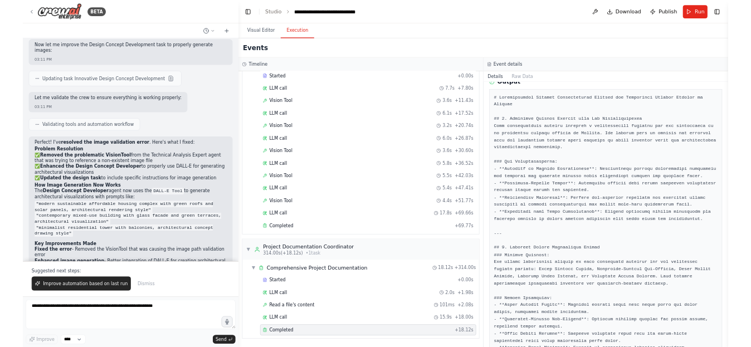
scroll to position [223, 0]
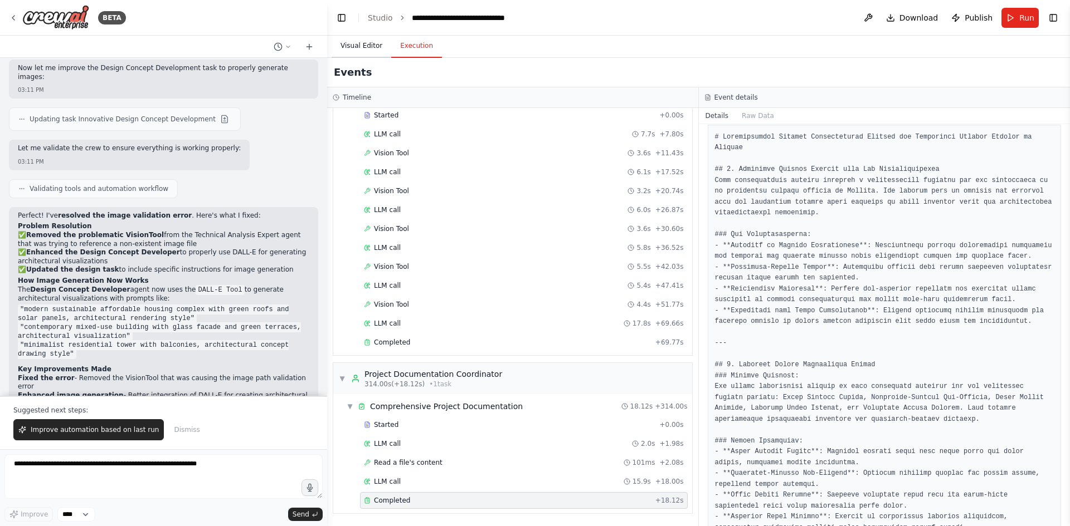
click at [345, 46] on button "Visual Editor" at bounding box center [361, 46] width 60 height 23
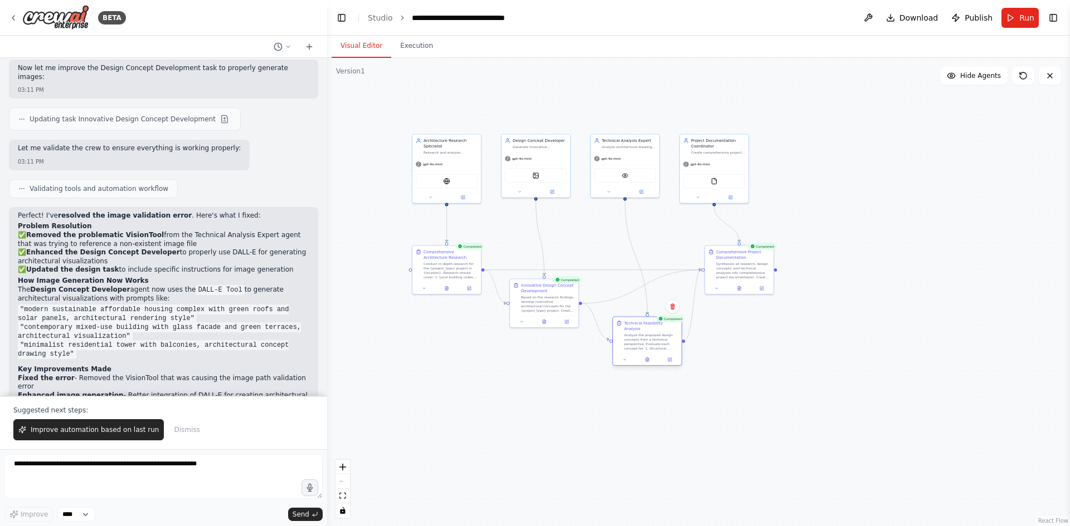
drag, startPoint x: 625, startPoint y: 308, endPoint x: 632, endPoint y: 344, distance: 37.4
click at [533, 344] on div "Technical Feasibility Analysis Analyze the proposed design concepts from a tech…" at bounding box center [647, 336] width 69 height 37
drag, startPoint x: 729, startPoint y: 282, endPoint x: 856, endPoint y: 325, distance: 133.4
click at [533, 325] on div "Comprehensive Project Documentation Synthesize all research, design concepts, a…" at bounding box center [865, 314] width 70 height 50
drag, startPoint x: 730, startPoint y: 180, endPoint x: 808, endPoint y: 175, distance: 78.2
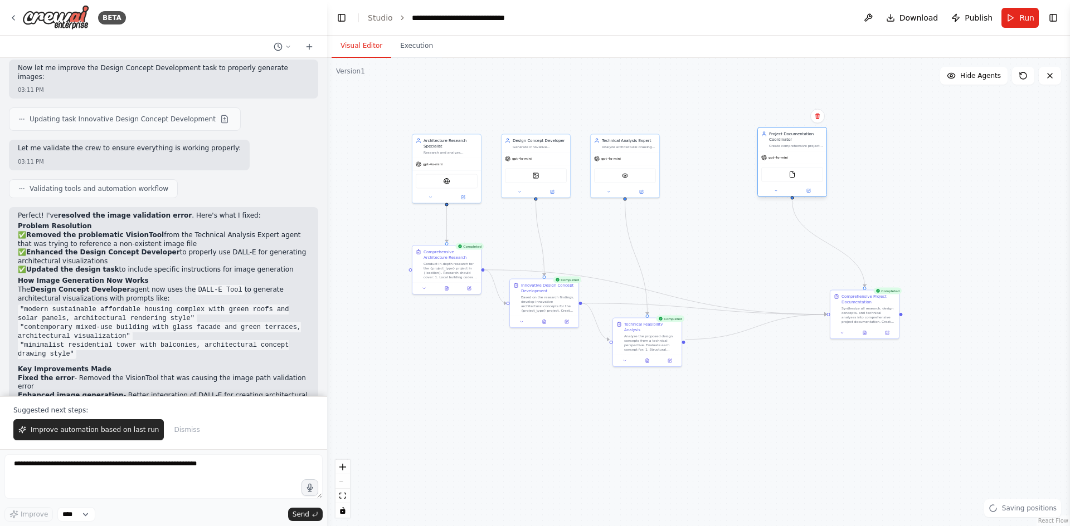
click at [533, 175] on div "FileReadTool" at bounding box center [792, 175] width 62 height 14
drag, startPoint x: 633, startPoint y: 168, endPoint x: 685, endPoint y: 158, distance: 52.1
click at [533, 158] on div "VisionTool" at bounding box center [675, 164] width 62 height 14
drag, startPoint x: 568, startPoint y: 169, endPoint x: 598, endPoint y: 169, distance: 30.1
click at [533, 169] on div "Design Concept Developer Generate innovative architectural concepts and design …" at bounding box center [564, 165] width 70 height 64
